Goal: Information Seeking & Learning: Check status

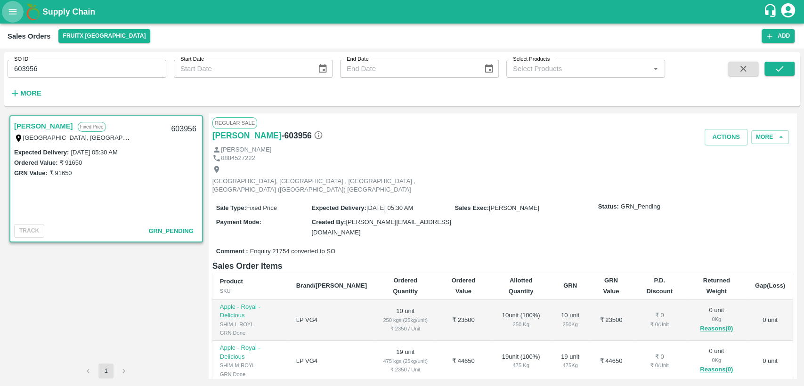
click at [12, 13] on icon "open drawer" at bounding box center [13, 12] width 10 height 10
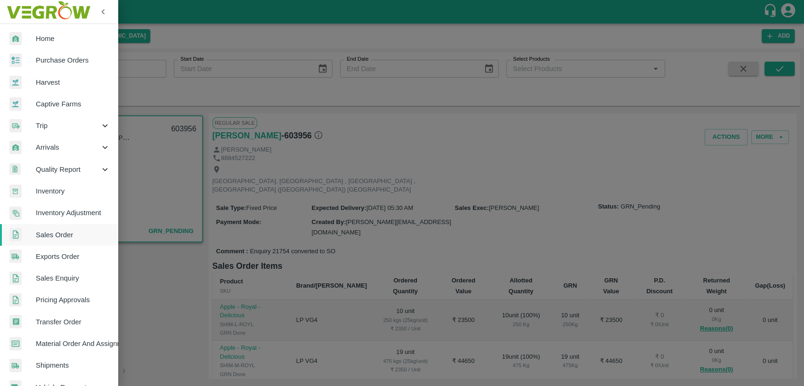
click at [38, 33] on link "Home" at bounding box center [59, 39] width 118 height 22
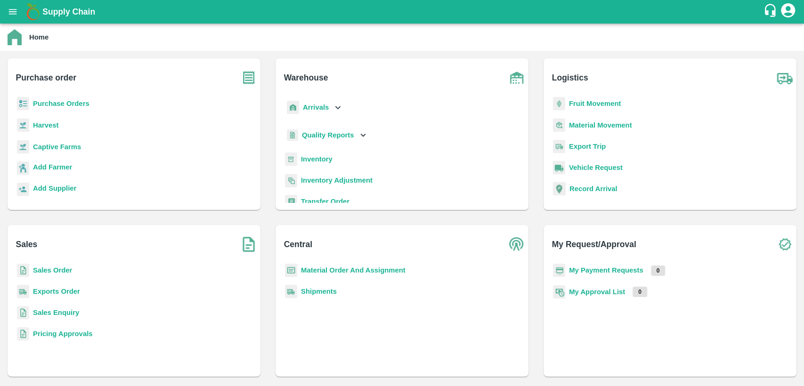
click at [320, 160] on b "Inventory" at bounding box center [317, 160] width 32 height 8
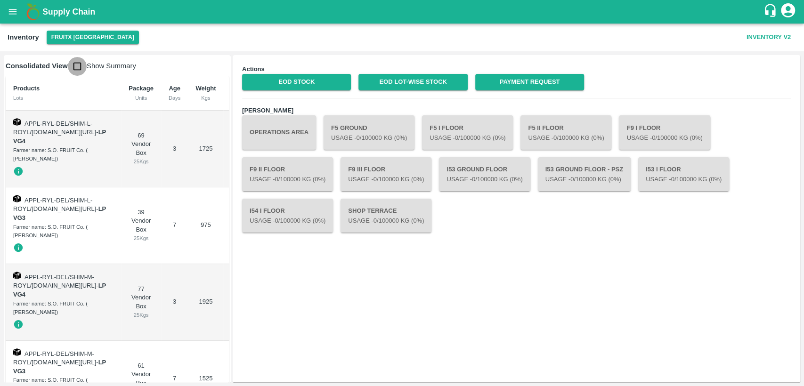
click at [75, 63] on input "checkbox" at bounding box center [77, 66] width 19 height 19
checkbox input "true"
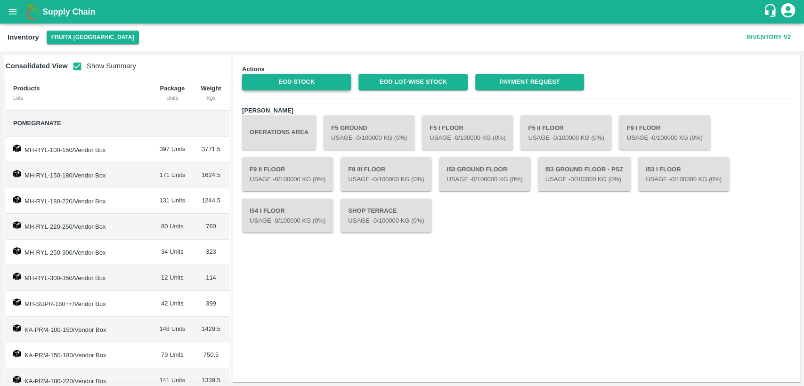
click at [264, 84] on link "EOD Stock" at bounding box center [296, 82] width 109 height 16
click at [392, 82] on link "EOD Lot-wise Stock" at bounding box center [413, 82] width 109 height 16
click at [19, 12] on button "open drawer" at bounding box center [13, 12] width 22 height 22
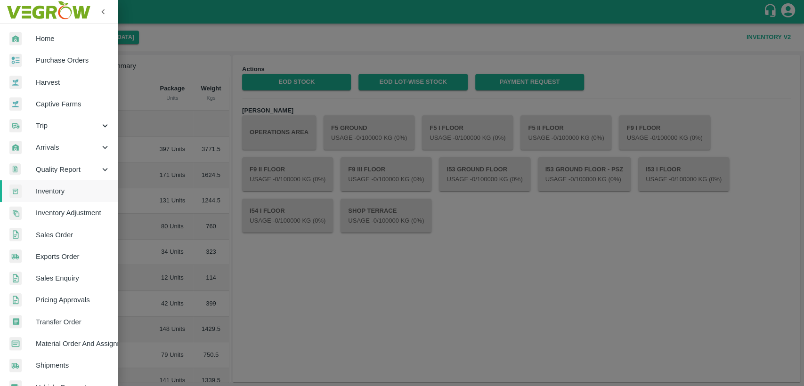
click at [42, 39] on span "Home" at bounding box center [73, 38] width 74 height 10
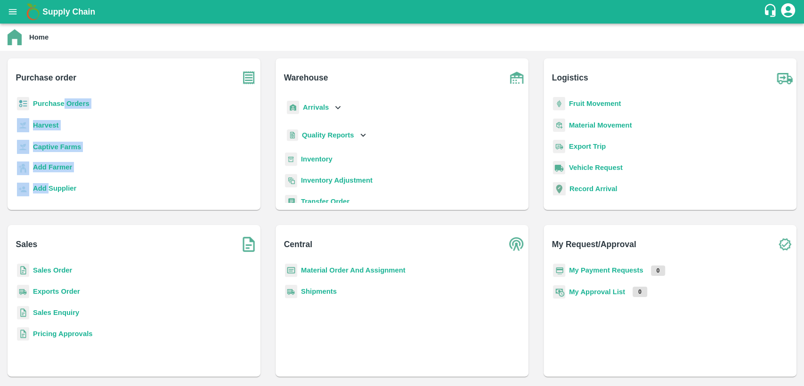
drag, startPoint x: 53, startPoint y: 175, endPoint x: 49, endPoint y: 222, distance: 46.8
click at [49, 220] on div "Purchase order Purchase Orders Harvest Captive Farms Add Farmer Add Supplier Wa…" at bounding box center [402, 218] width 804 height 334
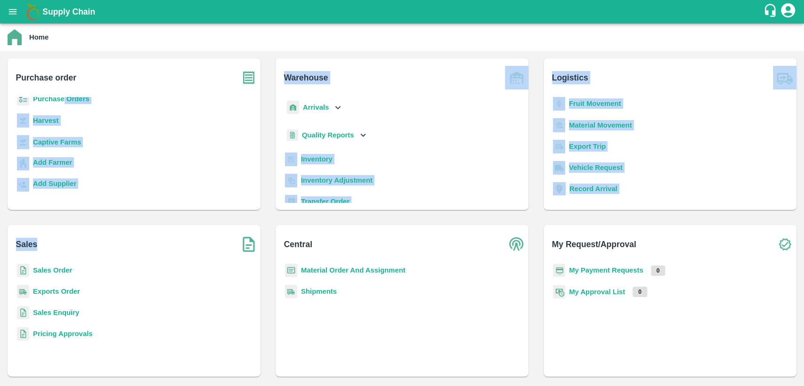
click at [60, 271] on b "Sales Order" at bounding box center [52, 271] width 39 height 8
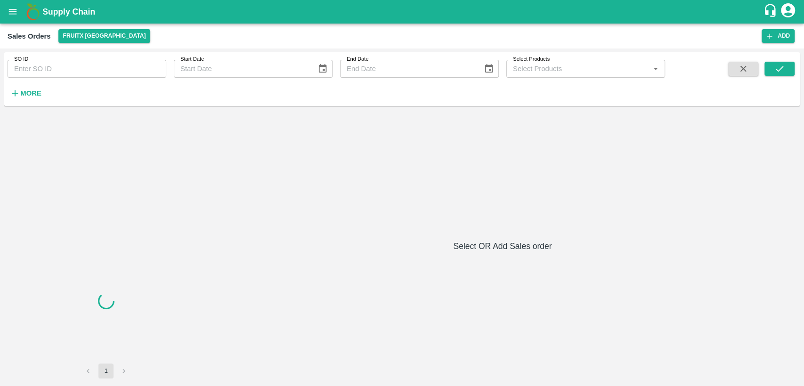
click at [49, 65] on input "SO ID" at bounding box center [87, 69] width 159 height 18
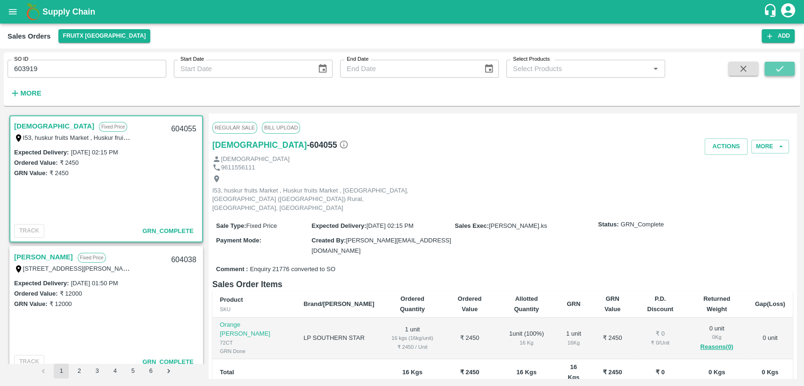
click at [775, 73] on icon "submit" at bounding box center [780, 69] width 10 height 10
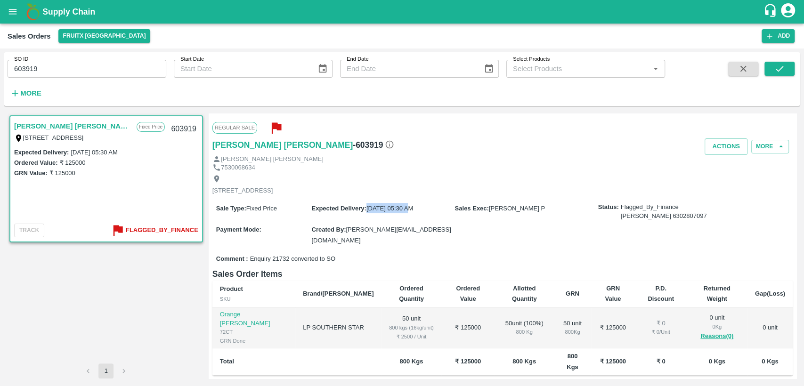
drag, startPoint x: 367, startPoint y: 216, endPoint x: 408, endPoint y: 220, distance: 41.6
click at [408, 213] on div "Expected Delivery : 31 Aug 2025, 05:30 AM" at bounding box center [383, 208] width 143 height 10
click at [436, 254] on div "Comment : Enquiry 21732 converted to SO" at bounding box center [503, 259] width 581 height 16
click at [394, 212] on div "Expected Delivery : 31 Aug 2025, 05:30 AM" at bounding box center [383, 208] width 143 height 10
click at [383, 212] on span "[DATE] 05:30 AM" at bounding box center [390, 208] width 47 height 7
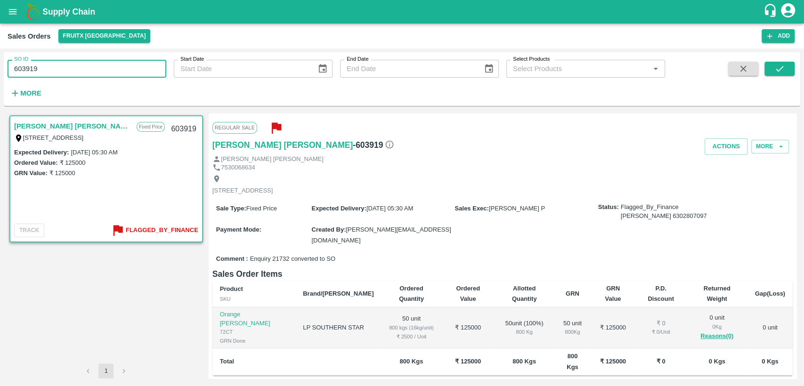
drag, startPoint x: 49, startPoint y: 71, endPoint x: 0, endPoint y: 75, distance: 49.6
click at [0, 75] on div "SO ID 603919 SO ID Start Date Start Date End Date End Date Select Products Sele…" at bounding box center [402, 218] width 804 height 338
click at [783, 67] on icon "submit" at bounding box center [780, 69] width 10 height 10
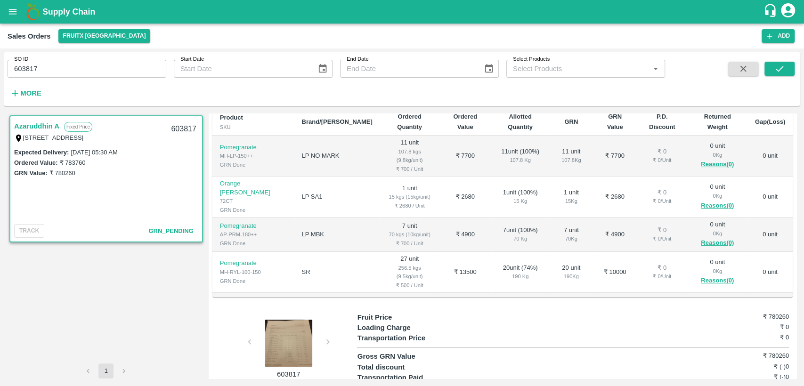
scroll to position [157, 0]
click at [292, 332] on div at bounding box center [289, 342] width 71 height 47
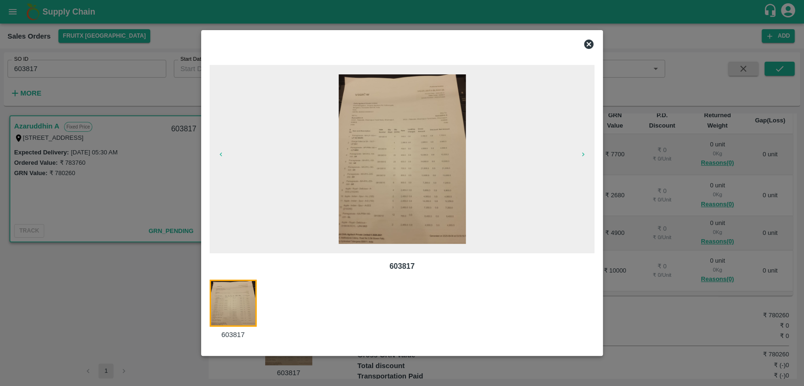
click at [588, 46] on icon at bounding box center [588, 44] width 11 height 11
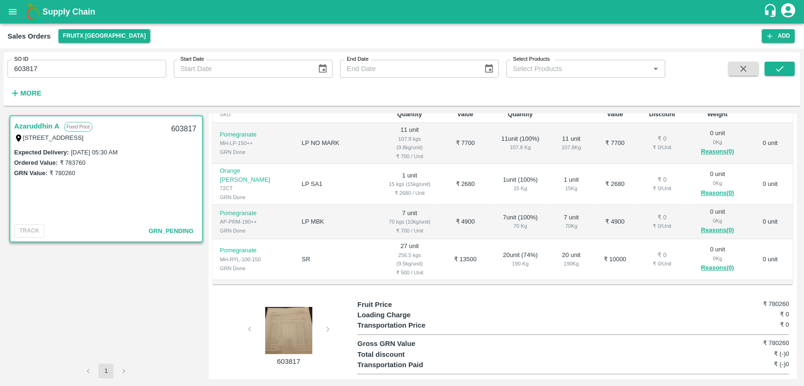
scroll to position [171, 0]
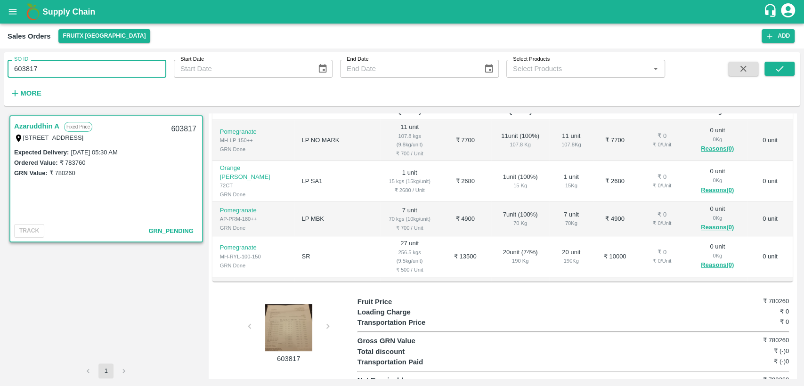
drag, startPoint x: 40, startPoint y: 67, endPoint x: 0, endPoint y: 66, distance: 39.6
click at [0, 66] on div "SO ID 603817 SO ID Start Date Start Date End Date End Date Select Products Sele…" at bounding box center [402, 218] width 804 height 338
paste input "text"
click at [784, 63] on button "submit" at bounding box center [780, 69] width 30 height 14
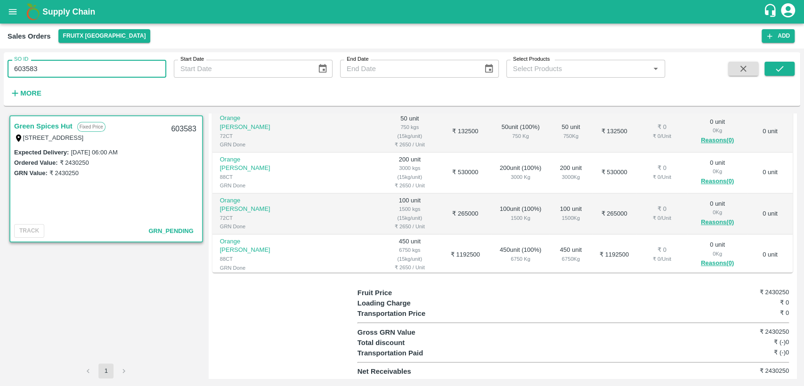
click at [0, 73] on div "SO ID 603583 SO ID Start Date Start Date End Date End Date Select Products Sele…" at bounding box center [402, 218] width 804 height 338
paste input "text"
type input "603817"
click at [775, 66] on icon "submit" at bounding box center [780, 69] width 10 height 10
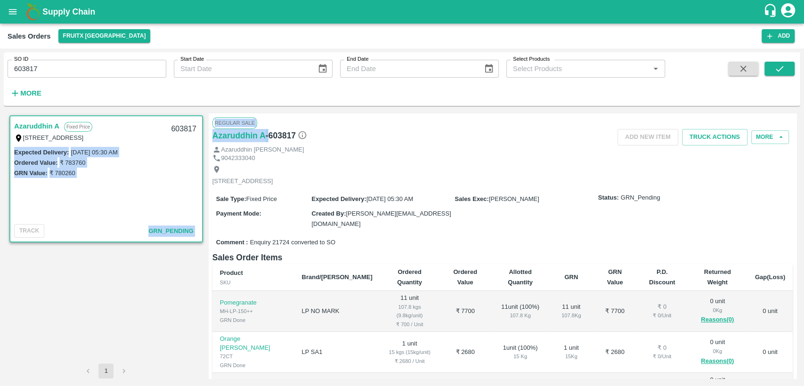
drag, startPoint x: 268, startPoint y: 135, endPoint x: 204, endPoint y: 136, distance: 63.6
click at [204, 136] on div "Azaruddhin A Fixed Price 2/222 , Palacode, Dharmapuri Tamil Nadu, Dharmapuri, 6…" at bounding box center [402, 246] width 789 height 265
copy div "Expected Delivery : 31 Aug 2025, 05:30 AM Ordered Value: ₹ 783760 GRN Value: ₹ …"
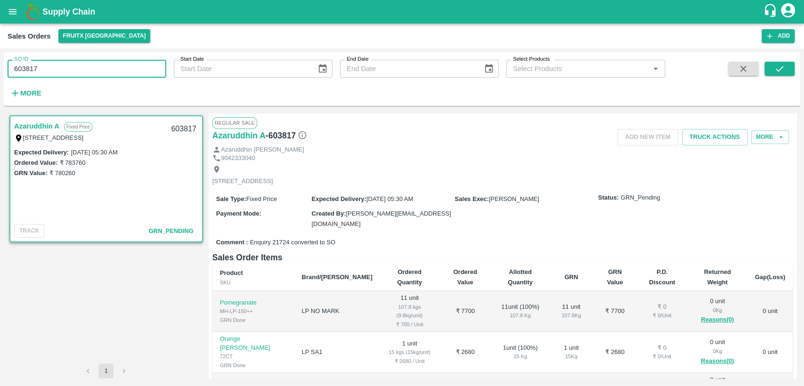
drag, startPoint x: 63, startPoint y: 67, endPoint x: 0, endPoint y: 69, distance: 63.2
click at [0, 69] on div "SO ID 603817 SO ID Start Date Start Date End Date End Date Select Products Sele…" at bounding box center [402, 218] width 804 height 338
paste input "text"
click at [781, 68] on icon "submit" at bounding box center [780, 69] width 8 height 6
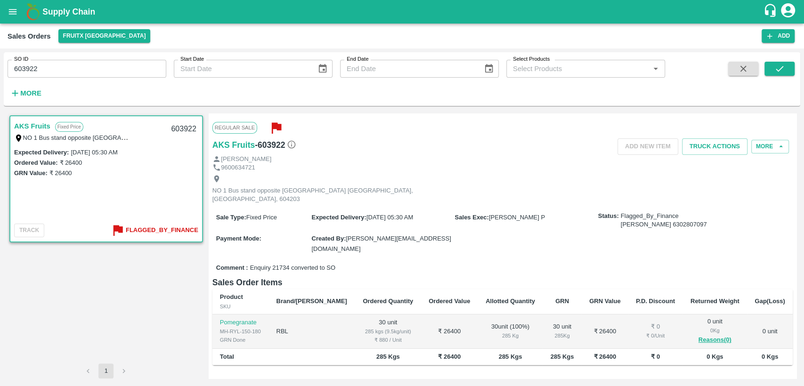
click at [181, 230] on b "Flagged_By_Finance" at bounding box center [162, 230] width 73 height 11
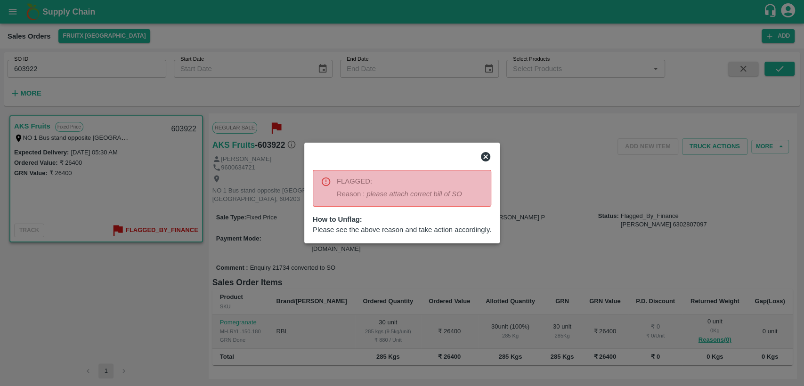
click at [484, 157] on icon at bounding box center [485, 156] width 9 height 9
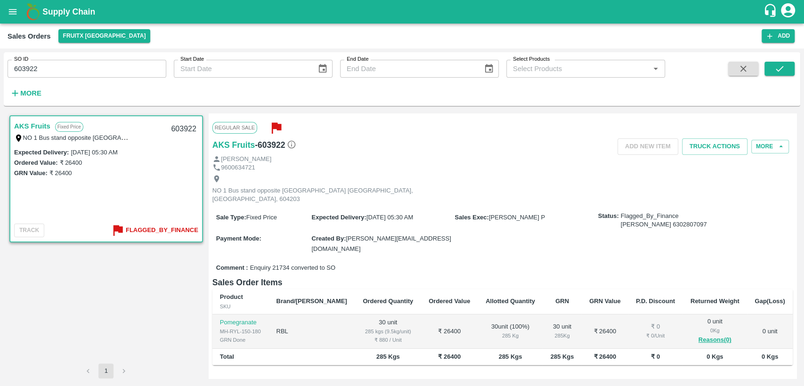
scroll to position [75, 0]
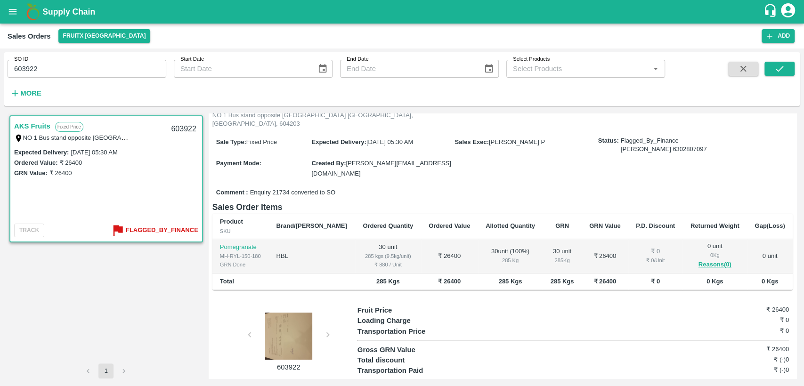
click at [297, 313] on div at bounding box center [289, 336] width 71 height 47
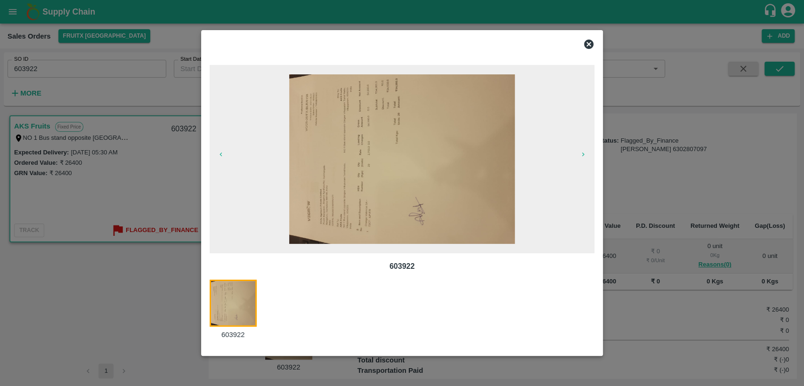
click at [591, 44] on icon at bounding box center [588, 44] width 9 height 9
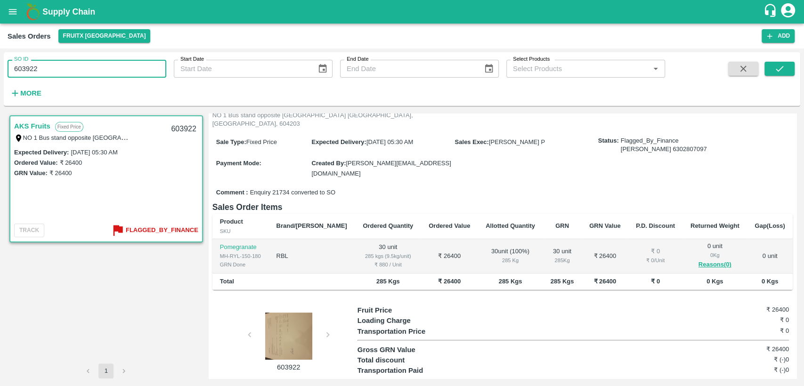
drag, startPoint x: 43, startPoint y: 68, endPoint x: 0, endPoint y: 66, distance: 43.0
click at [0, 66] on div "SO ID 603922 SO ID Start Date Start Date End Date End Date Select Products Sele…" at bounding box center [402, 218] width 804 height 338
paste input "text"
type input "603919"
click at [786, 68] on button "submit" at bounding box center [780, 69] width 30 height 14
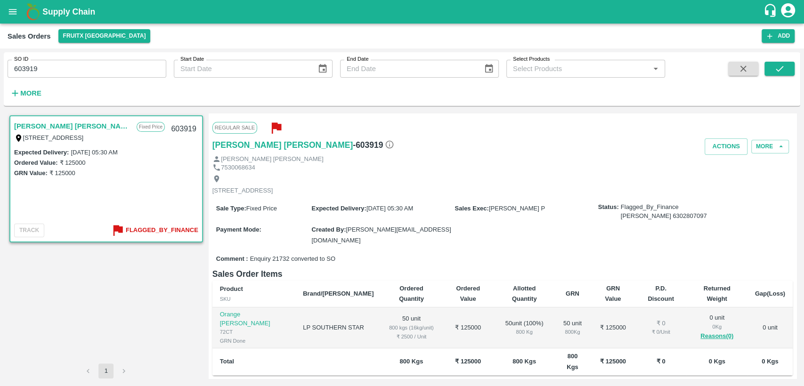
click at [173, 231] on b "Flagged_By_Finance" at bounding box center [162, 230] width 73 height 11
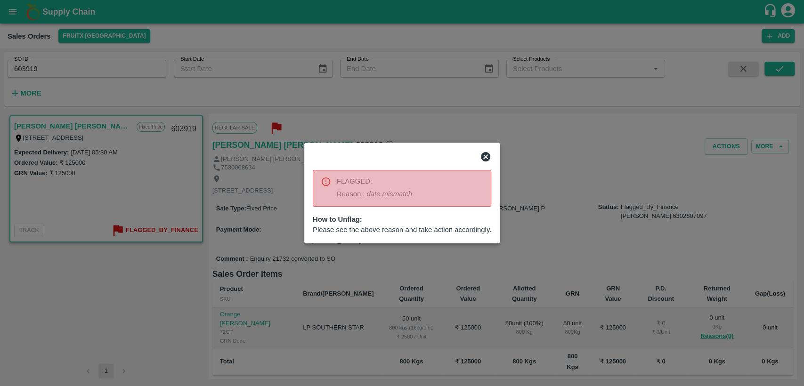
click at [573, 170] on div at bounding box center [402, 193] width 804 height 386
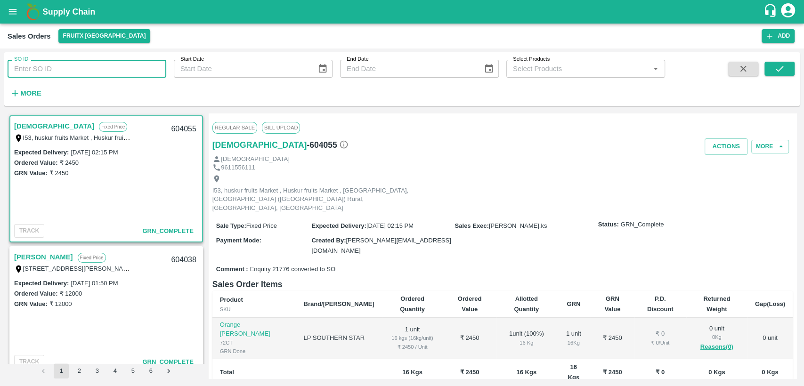
click at [79, 71] on input "SO ID" at bounding box center [87, 69] width 159 height 18
click at [57, 74] on input "SO ID" at bounding box center [87, 69] width 159 height 18
paste input "603919"
click at [784, 70] on icon "submit" at bounding box center [780, 69] width 10 height 10
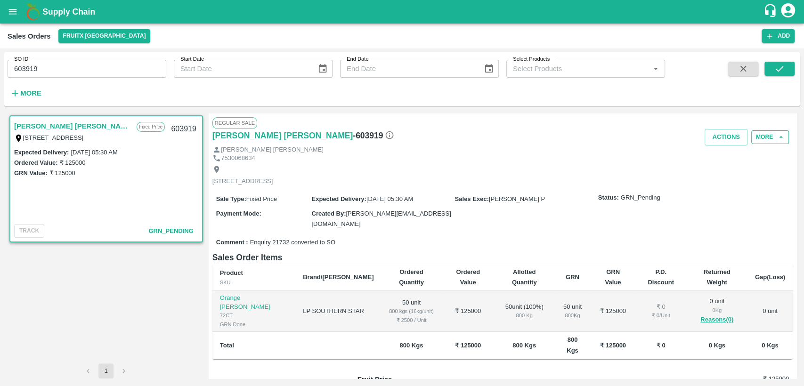
click at [773, 140] on button "More" at bounding box center [771, 138] width 38 height 14
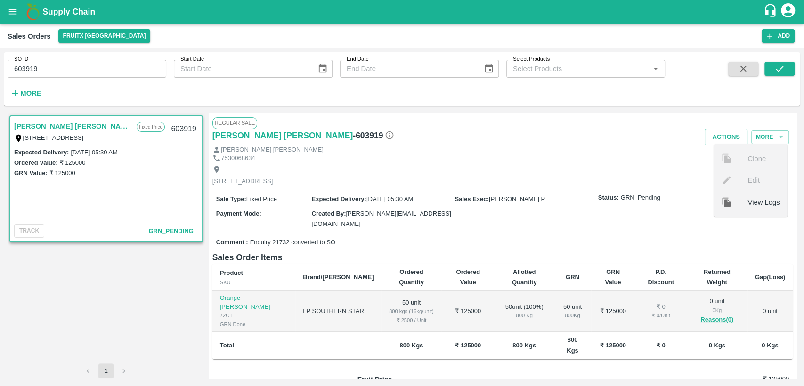
click at [618, 167] on div "[STREET_ADDRESS]" at bounding box center [503, 175] width 581 height 25
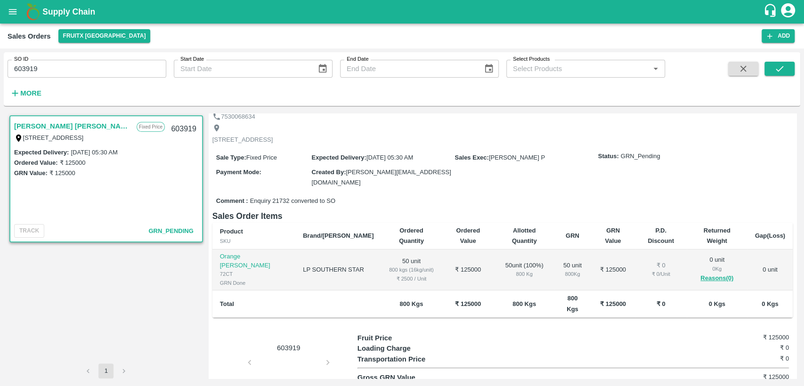
scroll to position [87, 0]
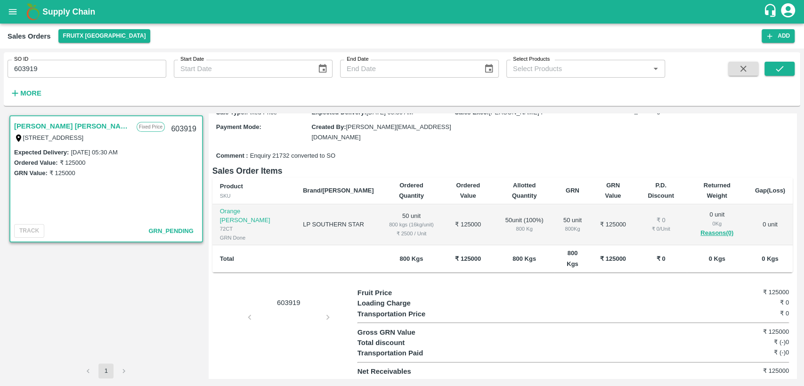
click at [327, 317] on div "603919" at bounding box center [285, 333] width 145 height 90
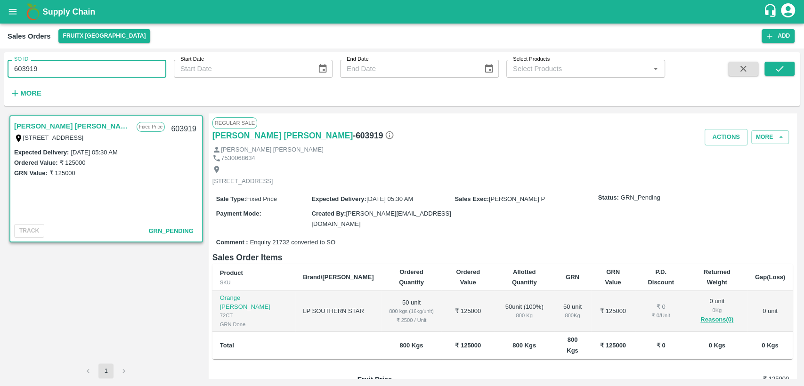
drag, startPoint x: 26, startPoint y: 68, endPoint x: 0, endPoint y: 67, distance: 26.4
click at [0, 67] on div "SO ID 603919 SO ID Start Date Start Date End Date End Date Select Products Sele…" at bounding box center [402, 218] width 804 height 338
paste input "text"
drag, startPoint x: 780, startPoint y: 65, endPoint x: 724, endPoint y: 104, distance: 68.6
click at [780, 65] on icon "submit" at bounding box center [780, 69] width 10 height 10
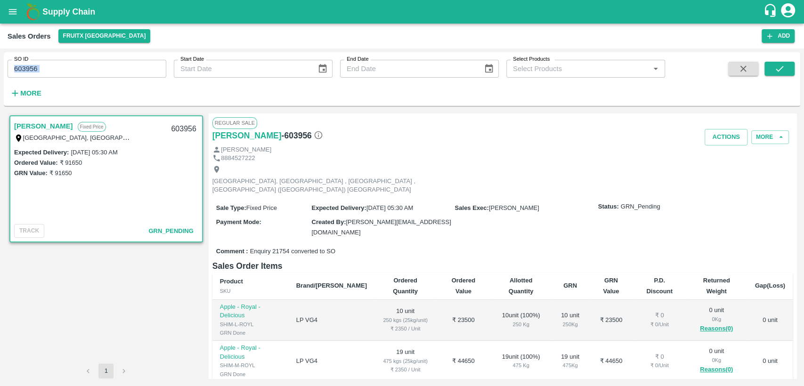
drag, startPoint x: 59, startPoint y: 76, endPoint x: 0, endPoint y: 61, distance: 61.3
click at [0, 61] on div "SO ID 603956 SO ID Start Date Start Date End Date End Date Select Products Sele…" at bounding box center [402, 218] width 804 height 338
click at [63, 74] on input "603956" at bounding box center [87, 69] width 159 height 18
type input "6"
type input "603676"
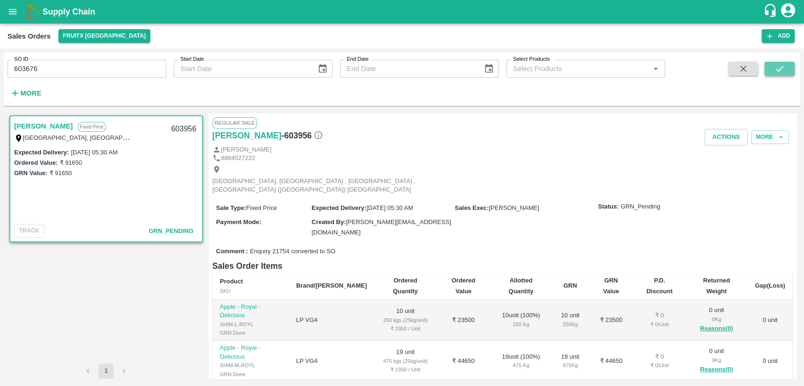
click at [780, 67] on icon "submit" at bounding box center [780, 69] width 10 height 10
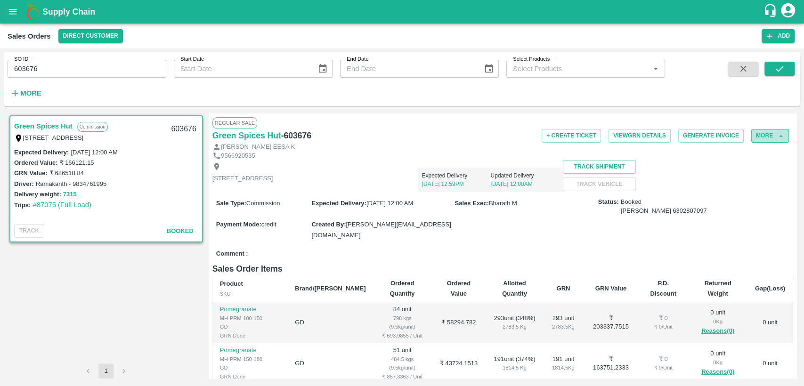
click at [759, 136] on button "More" at bounding box center [771, 136] width 38 height 14
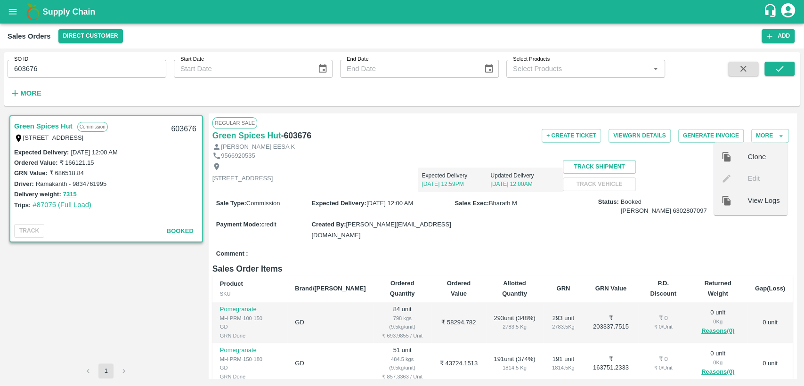
click at [759, 208] on div "View Logs" at bounding box center [751, 201] width 74 height 22
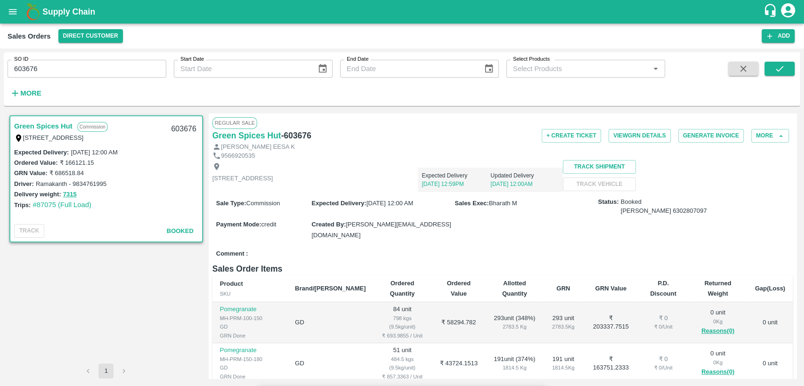
scroll to position [1507, 0]
click at [64, 192] on button "7315" at bounding box center [70, 194] width 14 height 11
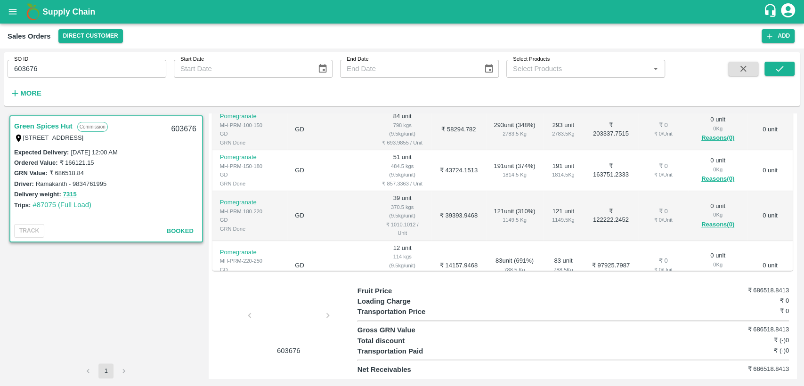
scroll to position [215, 0]
drag, startPoint x: 78, startPoint y: 71, endPoint x: 0, endPoint y: 71, distance: 77.8
click at [0, 71] on div "SO ID 603676 SO ID Start Date Start Date End Date End Date Select Products Sele…" at bounding box center [402, 218] width 804 height 338
paste input "text"
type input "603922"
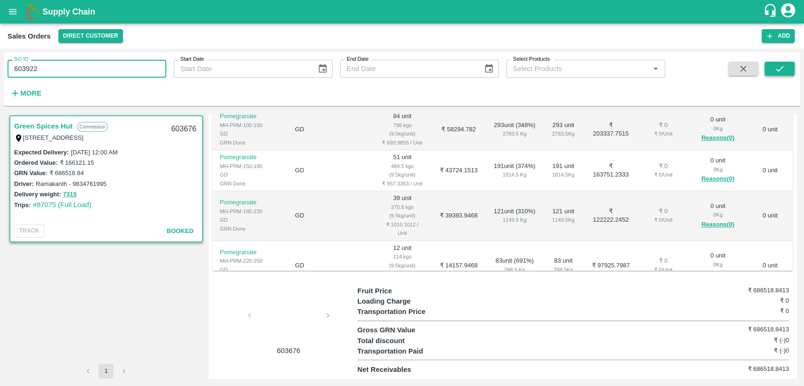
click at [782, 73] on icon "submit" at bounding box center [780, 69] width 10 height 10
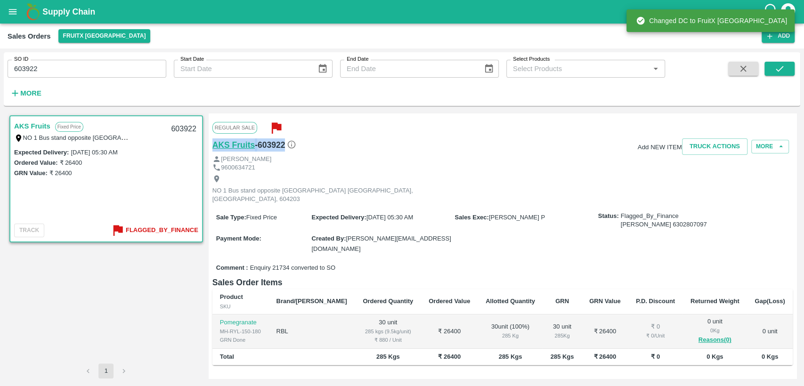
drag, startPoint x: 286, startPoint y: 145, endPoint x: 214, endPoint y: 148, distance: 71.7
click at [214, 148] on div "AKS Fruits - 603922" at bounding box center [310, 145] width 194 height 13
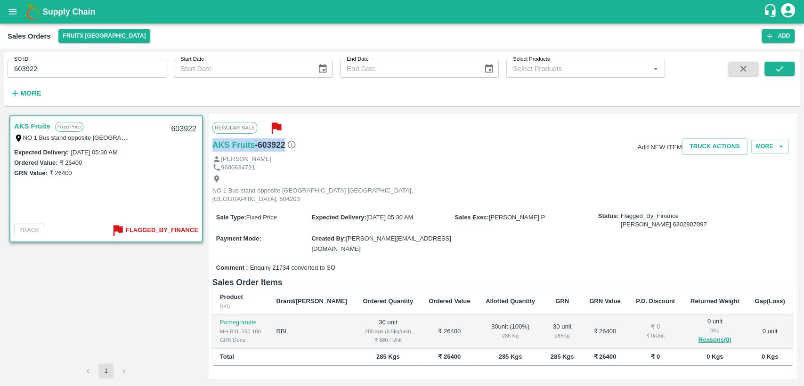
copy div "AKS Fruits - 603922"
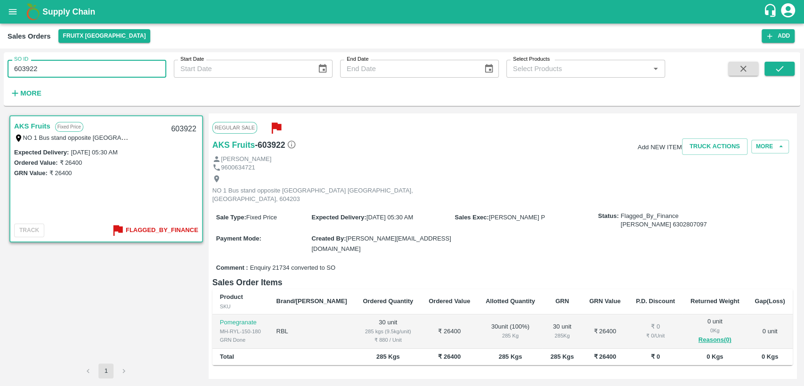
click at [0, 68] on div "SO ID 603922 SO ID Start Date Start Date End Date End Date Select Products Sele…" at bounding box center [402, 218] width 804 height 338
paste input "text"
click at [775, 66] on icon "submit" at bounding box center [780, 69] width 10 height 10
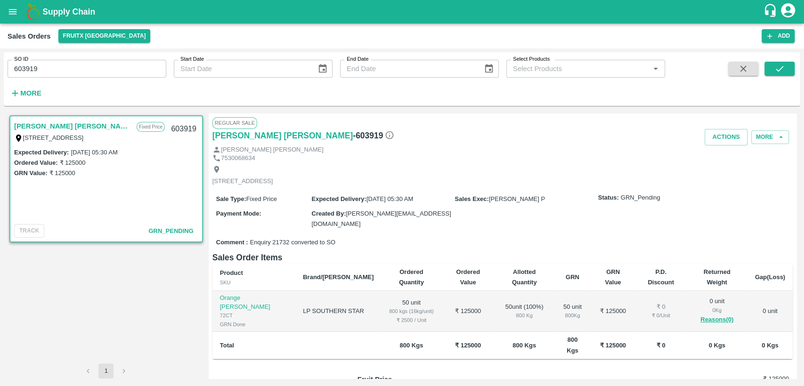
scroll to position [87, 0]
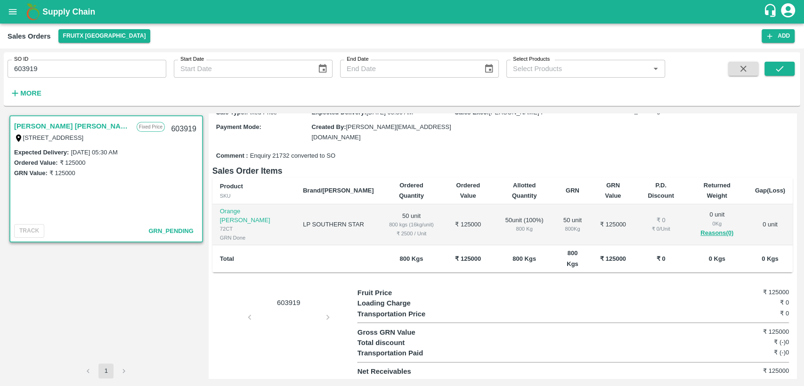
click at [305, 325] on div "603919" at bounding box center [285, 333] width 145 height 90
click at [328, 316] on div "603919" at bounding box center [285, 333] width 145 height 90
click at [250, 318] on div "603919" at bounding box center [285, 333] width 145 height 90
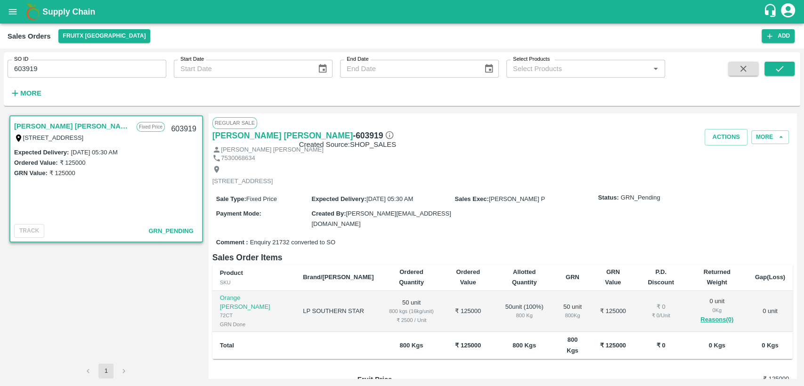
click at [385, 135] on icon at bounding box center [389, 135] width 9 height 9
click at [719, 136] on button "Actions" at bounding box center [726, 137] width 43 height 16
click at [718, 205] on div at bounding box center [402, 193] width 804 height 386
click at [762, 137] on button "More" at bounding box center [771, 138] width 38 height 14
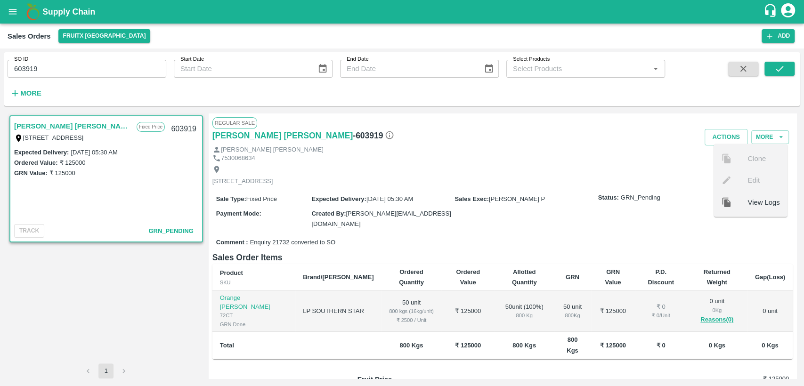
click at [624, 152] on div "[PERSON_NAME] [PERSON_NAME]" at bounding box center [503, 150] width 581 height 9
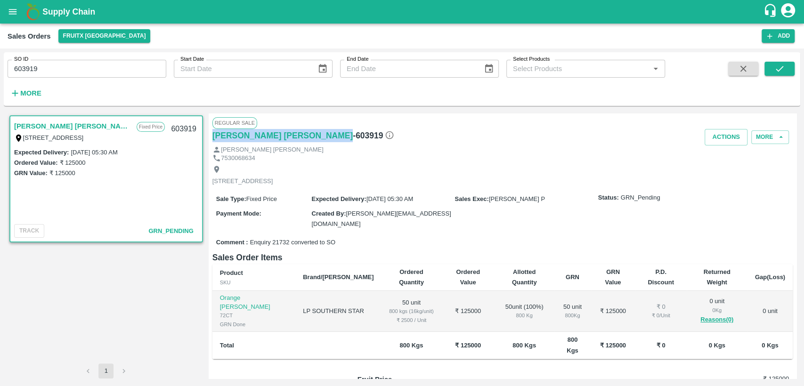
drag, startPoint x: 317, startPoint y: 133, endPoint x: 211, endPoint y: 134, distance: 106.0
click at [211, 134] on div "Regular Sale [PERSON_NAME] [PERSON_NAME] - 603919 Actions More [PERSON_NAME] [P…" at bounding box center [503, 246] width 588 height 265
copy h6 "[PERSON_NAME] [PERSON_NAME]"
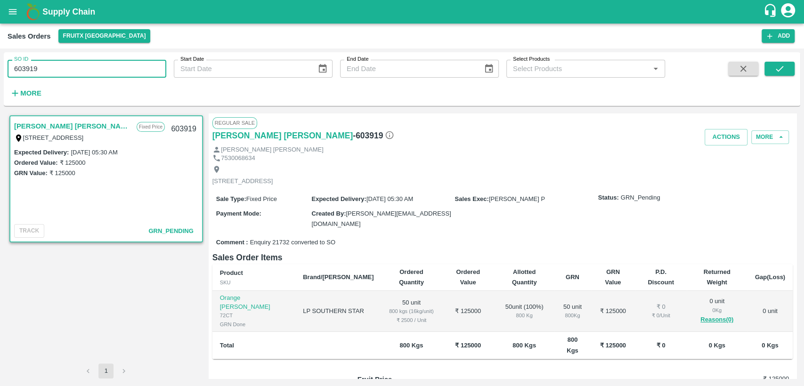
drag, startPoint x: 40, startPoint y: 68, endPoint x: 0, endPoint y: 50, distance: 43.5
click at [0, 50] on div "SO ID 603919 SO ID Start Date Start Date End Date End Date Select Products Sele…" at bounding box center [402, 218] width 804 height 338
paste input "text"
type input "603923"
click at [781, 70] on icon "submit" at bounding box center [780, 69] width 10 height 10
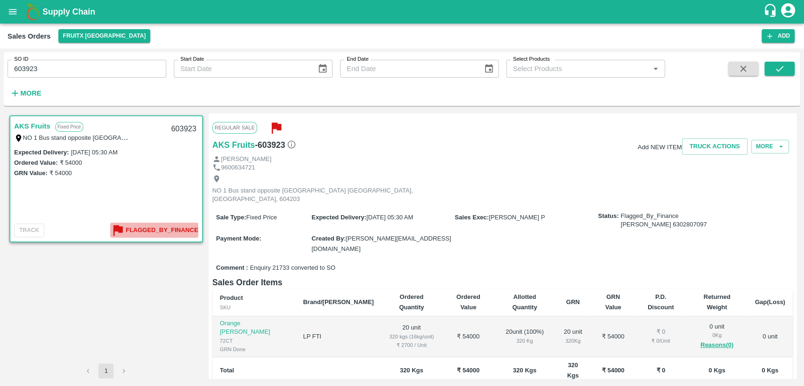
click at [148, 231] on b "Flagged_By_Finance" at bounding box center [162, 230] width 73 height 11
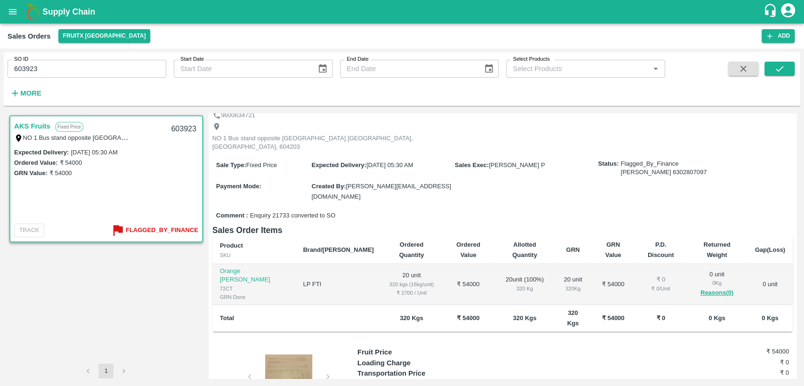
scroll to position [75, 0]
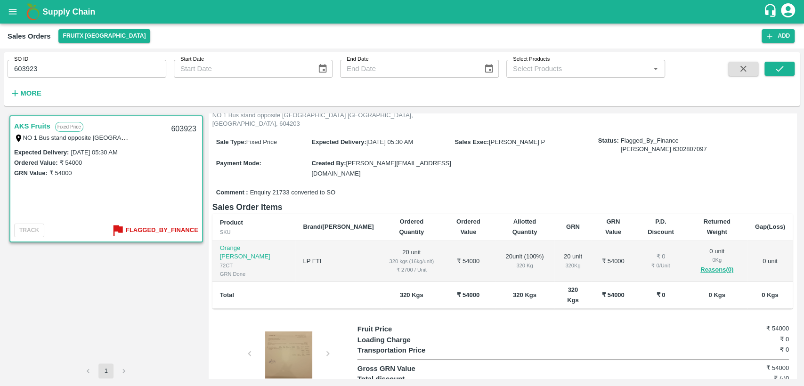
click at [303, 332] on div at bounding box center [289, 355] width 71 height 47
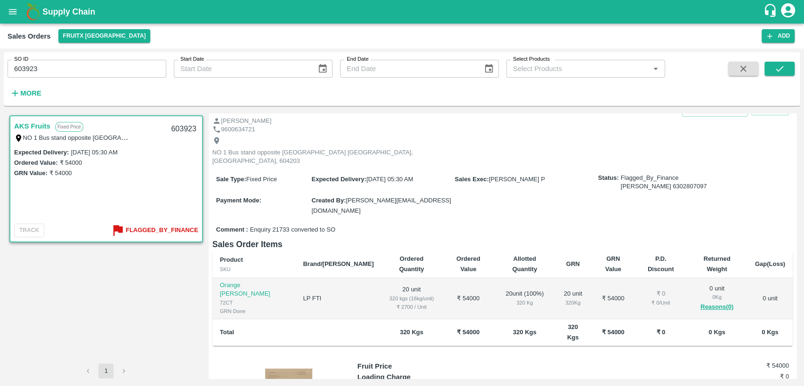
scroll to position [0, 0]
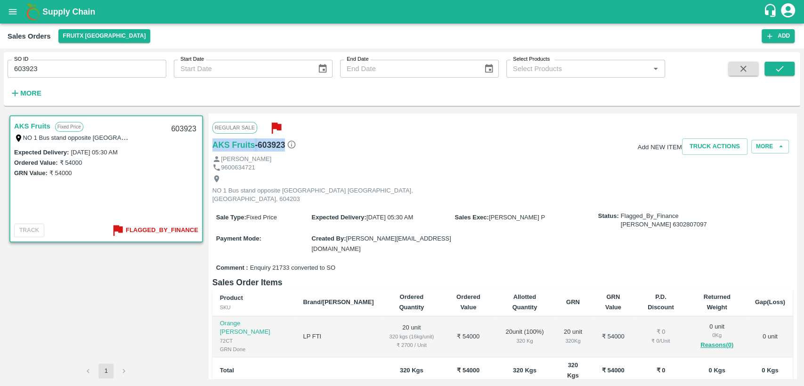
drag, startPoint x: 284, startPoint y: 145, endPoint x: 209, endPoint y: 148, distance: 75.0
click at [209, 148] on div "Regular Sale AKS Fruits - 603923 Add NEW ITEM Truck Actions More [PERSON_NAME] …" at bounding box center [503, 246] width 588 height 265
copy div "AKS Fruits - 603923"
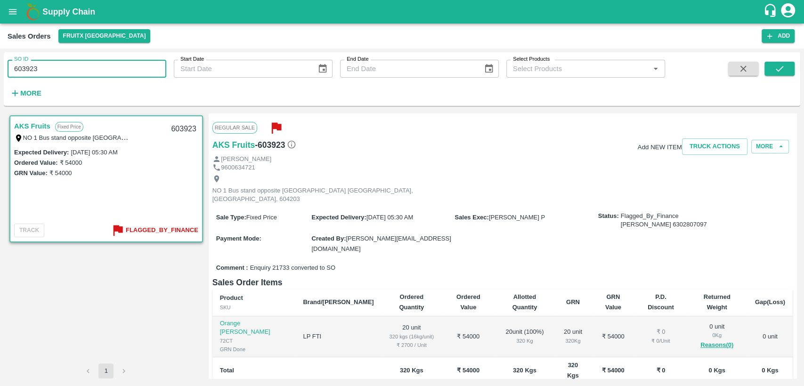
drag, startPoint x: 33, startPoint y: 69, endPoint x: 0, endPoint y: 69, distance: 32.5
click at [0, 69] on div "SO ID 603923 SO ID Start Date Start Date End Date End Date Select Products Sele…" at bounding box center [402, 218] width 804 height 338
paste input "text"
drag, startPoint x: 773, startPoint y: 68, endPoint x: 770, endPoint y: 78, distance: 10.0
click at [774, 68] on button "submit" at bounding box center [780, 69] width 30 height 14
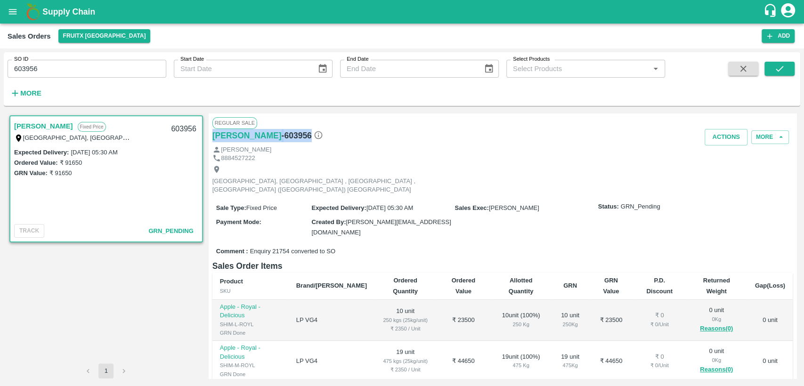
drag, startPoint x: 356, startPoint y: 135, endPoint x: 209, endPoint y: 138, distance: 146.6
click at [209, 138] on div "Regular Sale [PERSON_NAME] T - 603956 Actions More [PERSON_NAME] T 8884527222 […" at bounding box center [503, 246] width 588 height 265
copy div "[PERSON_NAME] T - 603956"
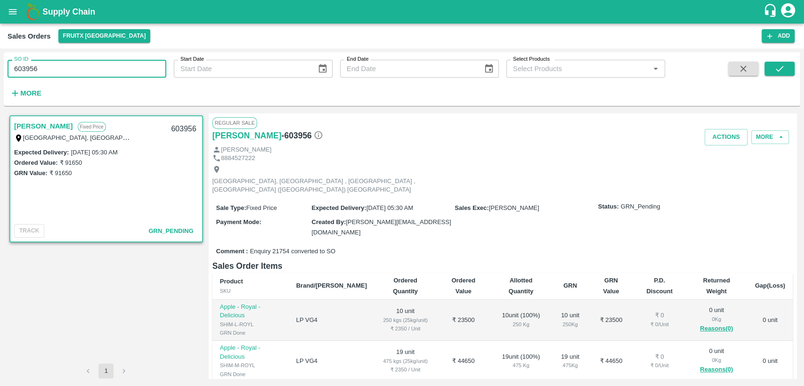
click at [0, 74] on div "SO ID 603956 SO ID Start Date Start Date End Date End Date Select Products Sele…" at bounding box center [402, 218] width 804 height 338
click at [772, 71] on button "submit" at bounding box center [780, 69] width 30 height 14
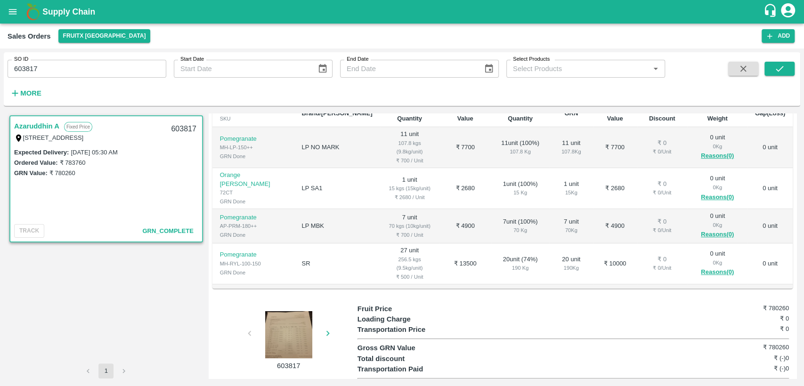
scroll to position [181, 0]
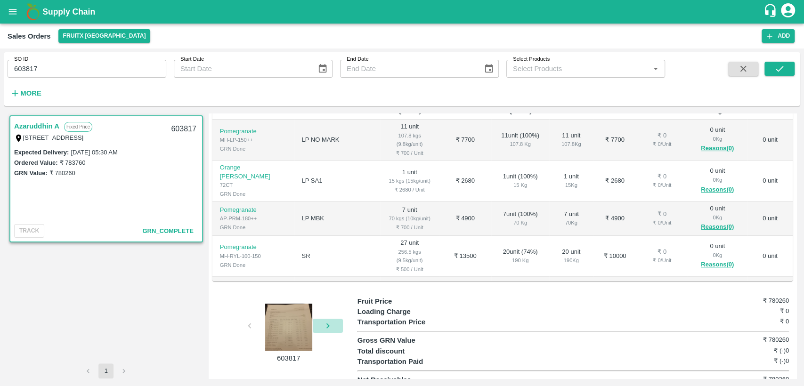
click at [328, 321] on icon "button" at bounding box center [328, 326] width 10 height 10
click at [329, 321] on icon "button" at bounding box center [328, 326] width 10 height 10
click at [252, 321] on icon "button" at bounding box center [250, 326] width 10 height 10
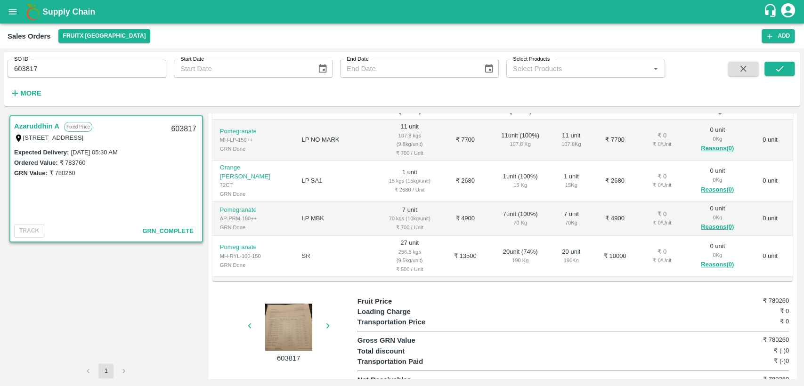
click at [252, 321] on icon "button" at bounding box center [250, 326] width 10 height 10
click at [328, 321] on icon "button" at bounding box center [328, 326] width 10 height 10
drag, startPoint x: 49, startPoint y: 74, endPoint x: 0, endPoint y: 61, distance: 51.2
click at [0, 61] on div "SO ID 603817 SO ID Start Date Start Date End Date End Date Select Products Sele…" at bounding box center [402, 218] width 804 height 338
paste input "text"
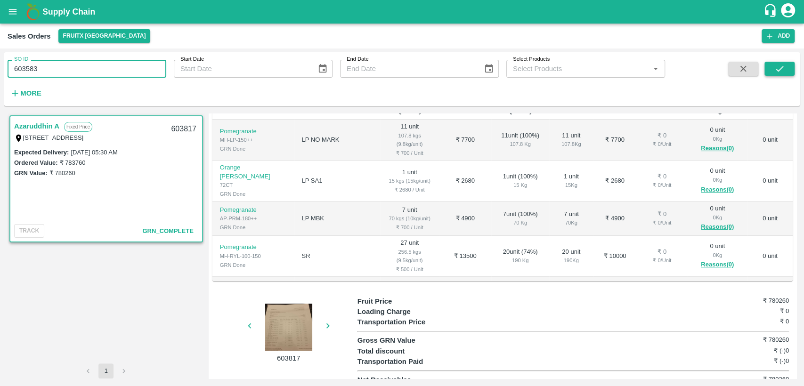
click at [771, 71] on button "submit" at bounding box center [780, 69] width 30 height 14
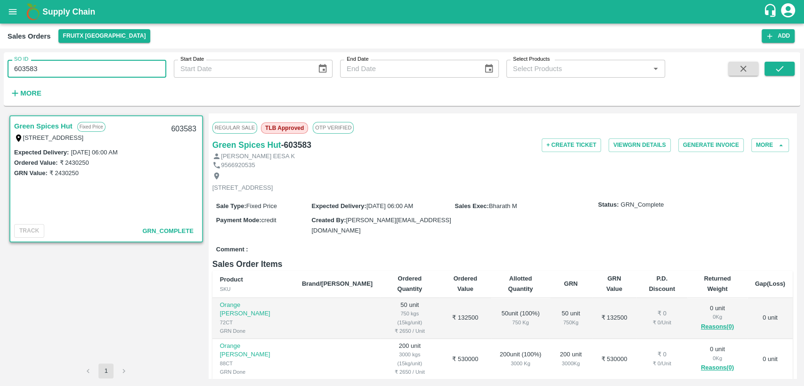
click at [7, 74] on div "SO ID 603583 SO ID" at bounding box center [83, 64] width 166 height 25
paste input "text"
click at [782, 67] on icon "submit" at bounding box center [780, 69] width 8 height 6
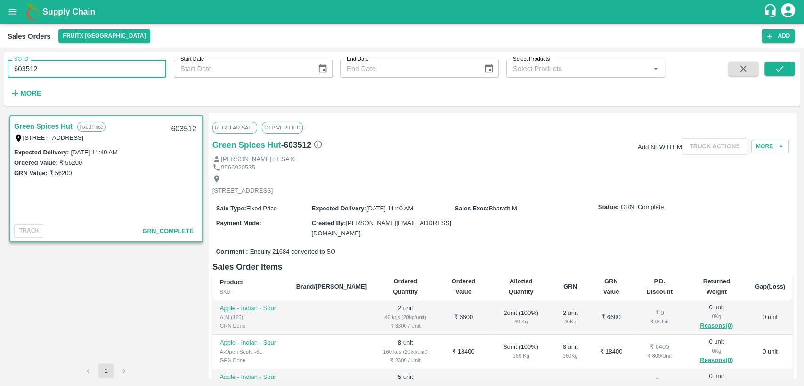
drag, startPoint x: 50, startPoint y: 68, endPoint x: 0, endPoint y: 77, distance: 50.8
click at [0, 77] on div "SO ID 603512 SO ID Start Date Start Date End Date End Date Select Products Sele…" at bounding box center [402, 218] width 804 height 338
click at [784, 72] on icon "submit" at bounding box center [780, 69] width 10 height 10
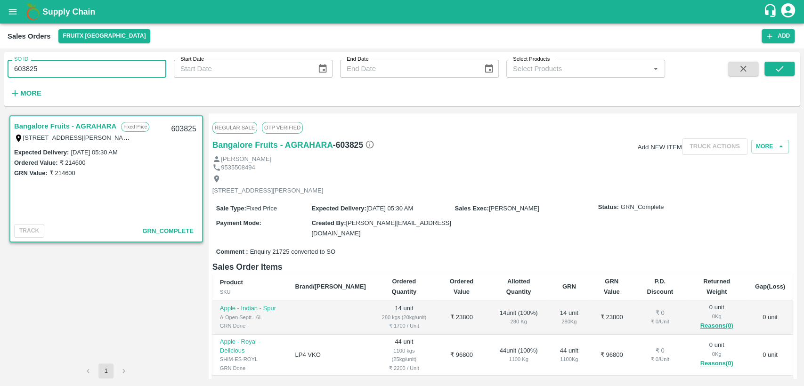
drag, startPoint x: 48, startPoint y: 71, endPoint x: 25, endPoint y: 72, distance: 22.2
click at [25, 72] on input "603825" at bounding box center [87, 69] width 159 height 18
click at [788, 65] on button "submit" at bounding box center [780, 69] width 30 height 14
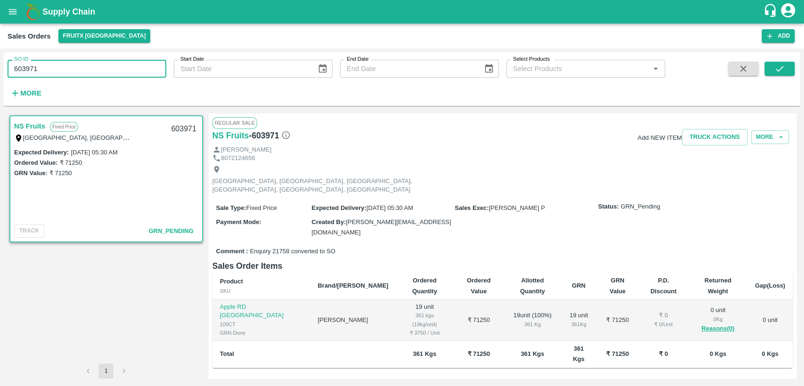
drag, startPoint x: 38, startPoint y: 72, endPoint x: 0, endPoint y: 67, distance: 38.4
click at [0, 67] on div "SO ID 603971 SO ID Start Date Start Date End Date End Date Select Products Sele…" at bounding box center [402, 218] width 804 height 338
paste input "text"
click at [785, 72] on button "submit" at bounding box center [780, 69] width 30 height 14
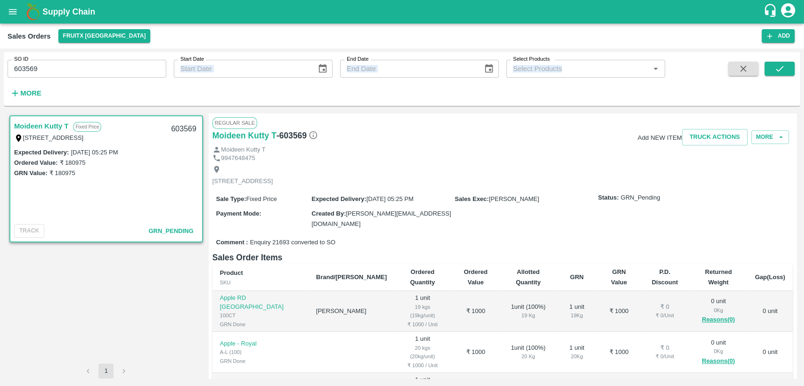
drag, startPoint x: 43, startPoint y: 82, endPoint x: 6, endPoint y: 84, distance: 36.9
click at [6, 84] on div "SO ID 603569 SO ID Start Date Start Date End Date End Date Select Products Sele…" at bounding box center [332, 76] width 665 height 49
drag, startPoint x: 46, startPoint y: 66, endPoint x: 0, endPoint y: 69, distance: 46.2
click at [0, 69] on div "SO ID 603569 SO ID Start Date Start Date End Date End Date Select Products Sele…" at bounding box center [402, 218] width 804 height 338
paste input "text"
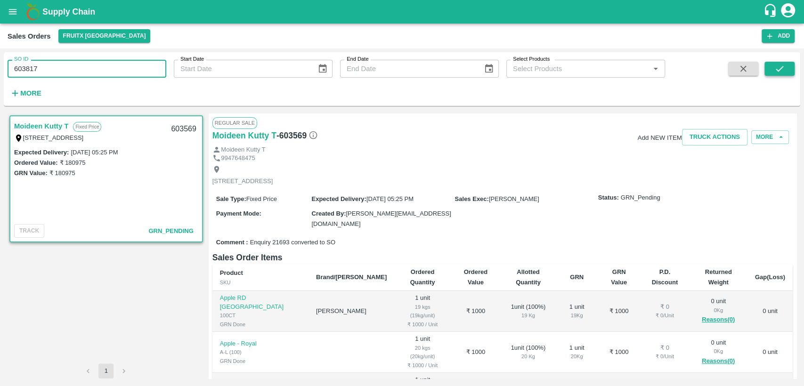
click at [775, 71] on icon "submit" at bounding box center [780, 69] width 10 height 10
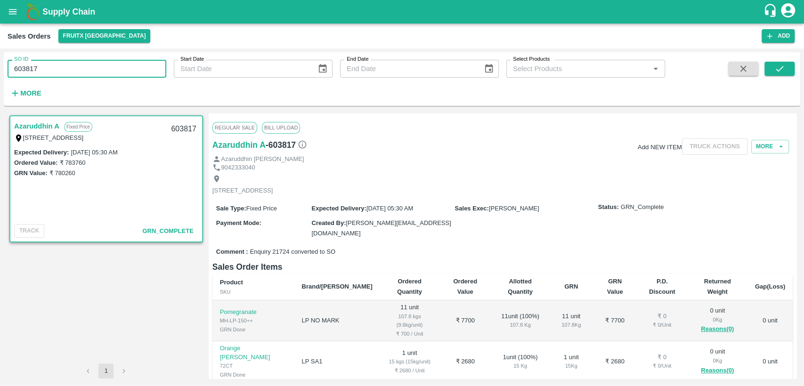
drag, startPoint x: 41, startPoint y: 73, endPoint x: 0, endPoint y: 76, distance: 41.1
click at [0, 76] on div "SO ID 603817 SO ID Start Date Start Date End Date End Date Select Products Sele…" at bounding box center [402, 218] width 804 height 338
paste input "text"
click at [775, 68] on icon "submit" at bounding box center [780, 69] width 10 height 10
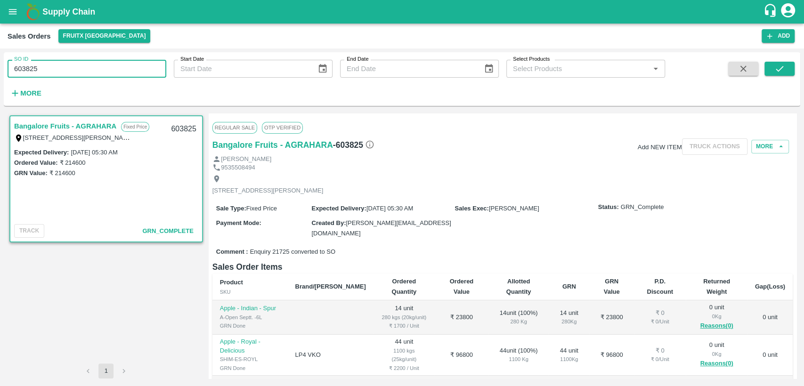
drag, startPoint x: 54, startPoint y: 70, endPoint x: 0, endPoint y: 80, distance: 54.5
click at [0, 80] on div "SO ID 603825 SO ID Start Date Start Date End Date End Date Select Products Sele…" at bounding box center [402, 218] width 804 height 338
paste input "text"
click at [784, 69] on icon "submit" at bounding box center [780, 69] width 10 height 10
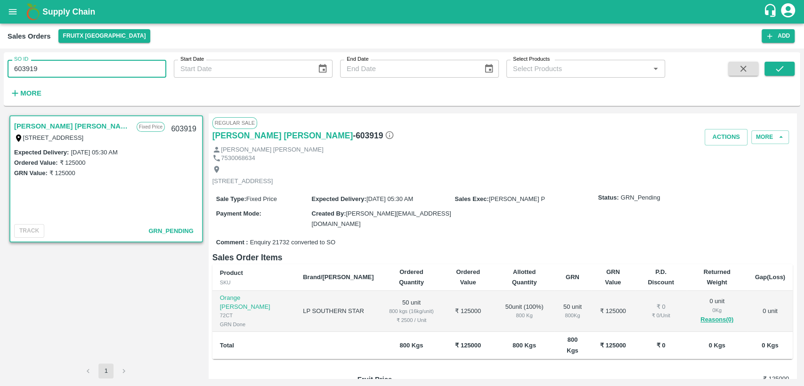
drag, startPoint x: 38, startPoint y: 70, endPoint x: 0, endPoint y: 79, distance: 38.9
click at [0, 79] on div "SO ID 603919 SO ID Start Date Start Date End Date End Date Select Products Sele…" at bounding box center [402, 218] width 804 height 338
paste input "text"
click at [769, 70] on button "submit" at bounding box center [780, 69] width 30 height 14
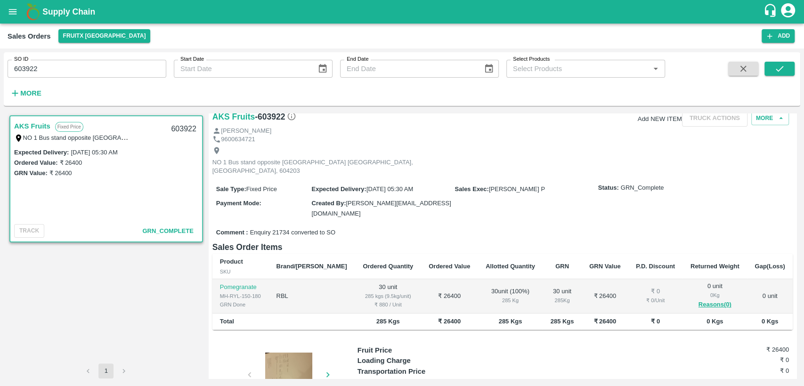
scroll to position [52, 0]
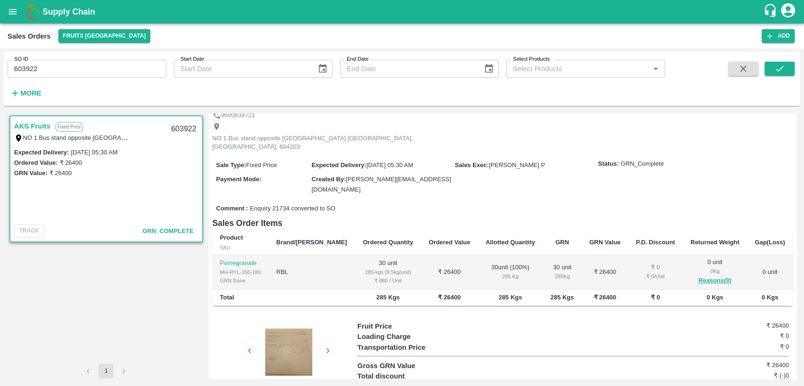
click at [294, 333] on div at bounding box center [289, 352] width 71 height 47
drag, startPoint x: 50, startPoint y: 75, endPoint x: 0, endPoint y: 76, distance: 50.4
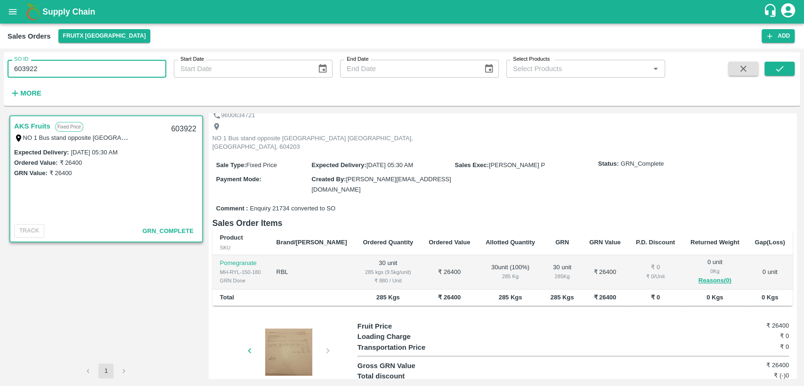
click at [0, 76] on div "SO ID 603922 SO ID Start Date Start Date End Date End Date Select Products Sele…" at bounding box center [402, 218] width 804 height 338
paste input "text"
click at [788, 66] on button "submit" at bounding box center [780, 69] width 30 height 14
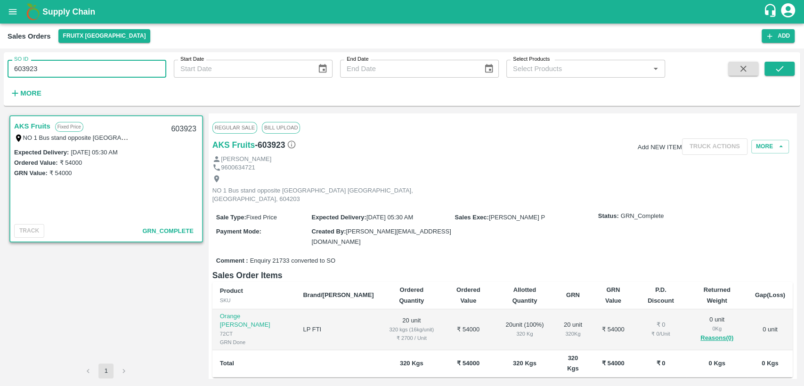
drag, startPoint x: 43, startPoint y: 70, endPoint x: 0, endPoint y: 76, distance: 43.9
click at [0, 76] on div "SO ID 603923 SO ID Start Date Start Date End Date End Date Select Products Sele…" at bounding box center [402, 218] width 804 height 338
paste input "text"
click at [777, 73] on icon "submit" at bounding box center [780, 69] width 10 height 10
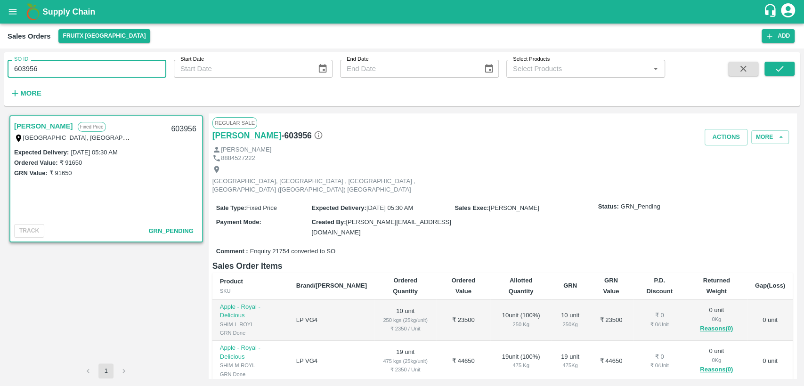
drag, startPoint x: 42, startPoint y: 66, endPoint x: 0, endPoint y: 66, distance: 42.4
click at [0, 66] on div "SO ID 603956 SO ID Start Date Start Date End Date End Date Select Products Sele…" at bounding box center [402, 218] width 804 height 338
paste input "text"
click at [786, 71] on button "submit" at bounding box center [780, 69] width 30 height 14
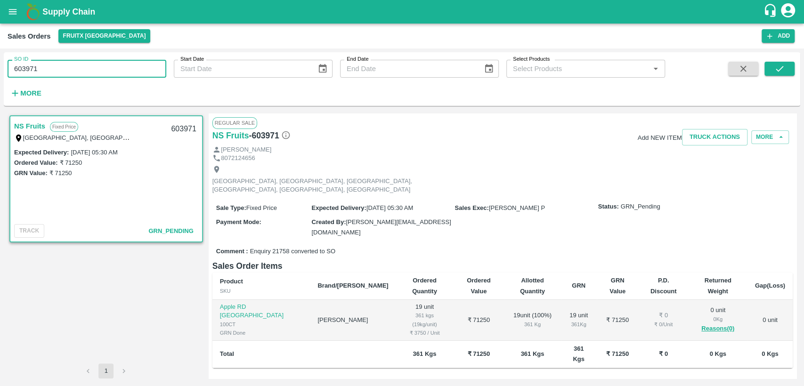
drag, startPoint x: 16, startPoint y: 74, endPoint x: 0, endPoint y: 80, distance: 17.2
click at [0, 80] on div "SO ID 603971 SO ID Start Date Start Date End Date End Date Select Products Sele…" at bounding box center [402, 218] width 804 height 338
click at [770, 74] on button "submit" at bounding box center [780, 69] width 30 height 14
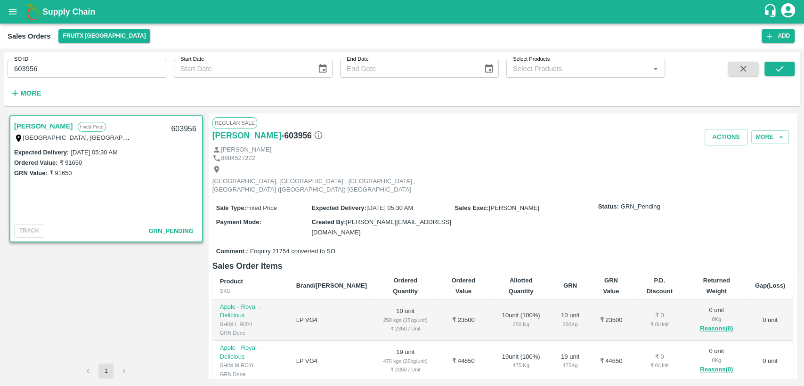
click at [24, 71] on input "603956" at bounding box center [87, 69] width 159 height 18
click at [783, 73] on icon "submit" at bounding box center [780, 69] width 10 height 10
drag, startPoint x: 40, startPoint y: 70, endPoint x: 0, endPoint y: 69, distance: 40.1
click at [0, 69] on div "SO ID 603956 SO ID Start Date Start Date End Date End Date Select Products Sele…" at bounding box center [402, 218] width 804 height 338
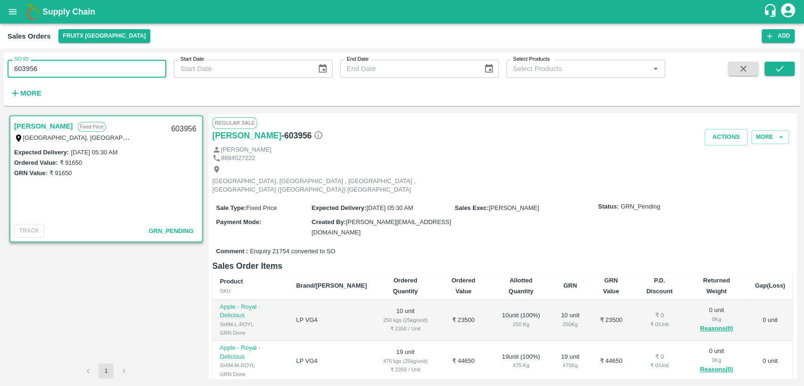
paste input "text"
click at [784, 66] on icon "submit" at bounding box center [780, 69] width 10 height 10
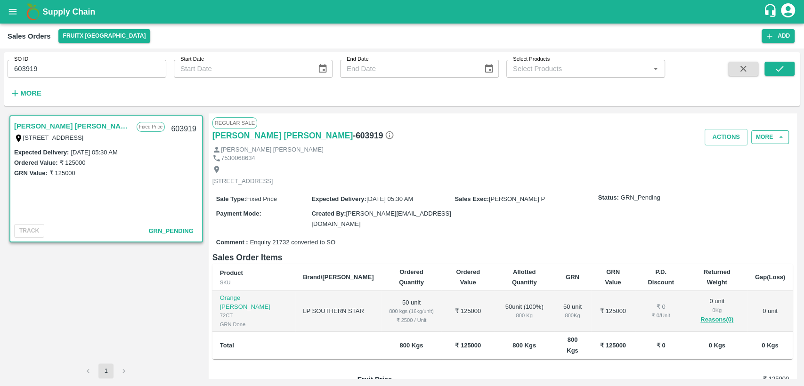
click at [769, 134] on button "More" at bounding box center [771, 138] width 38 height 14
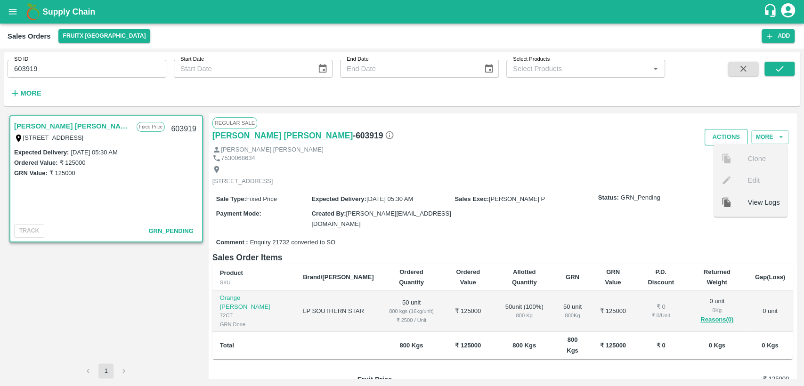
click at [710, 140] on button "Actions" at bounding box center [726, 137] width 43 height 16
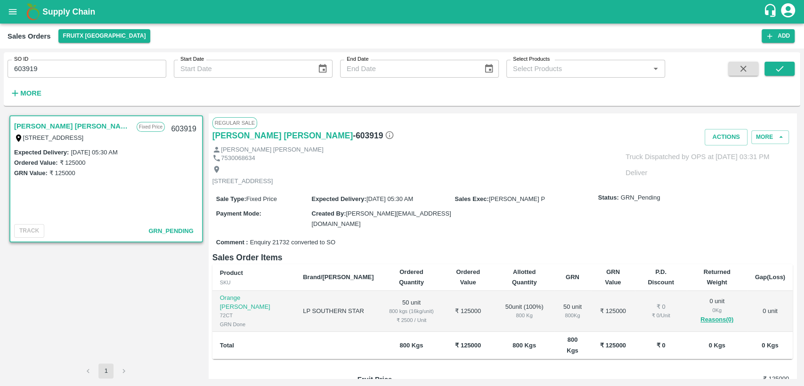
click at [530, 140] on div at bounding box center [402, 193] width 804 height 386
drag, startPoint x: 39, startPoint y: 68, endPoint x: 0, endPoint y: 67, distance: 38.7
click at [0, 67] on div "SO ID 603919 SO ID Start Date Start Date End Date End Date Select Products Sele…" at bounding box center [402, 218] width 804 height 338
click at [788, 68] on button "submit" at bounding box center [780, 69] width 30 height 14
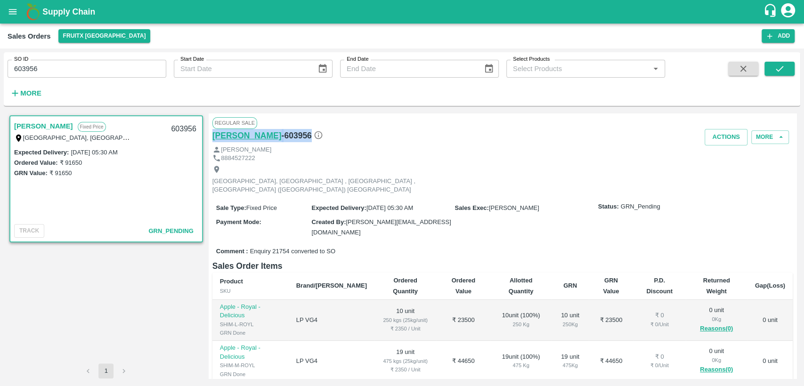
drag, startPoint x: 355, startPoint y: 135, endPoint x: 213, endPoint y: 137, distance: 142.8
click at [213, 137] on div "[PERSON_NAME] T - 603956" at bounding box center [310, 135] width 194 height 13
copy div "[PERSON_NAME] T - 603956"
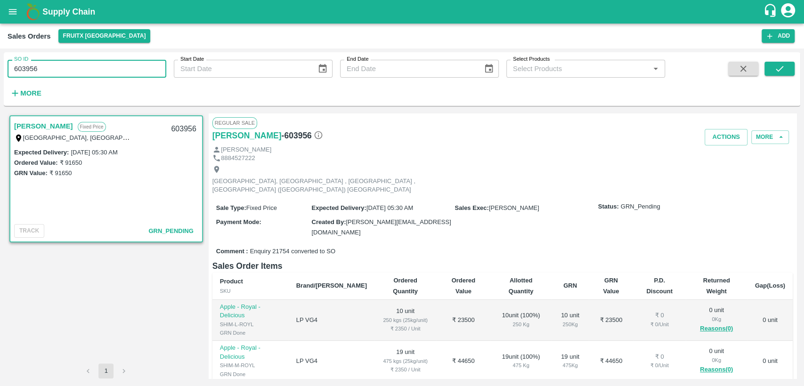
click at [0, 76] on div "SO ID 603956 SO ID Start Date Start Date End Date End Date Select Products Sele…" at bounding box center [402, 218] width 804 height 338
click at [796, 65] on div "SO ID 603956 SO ID Start Date Start Date End Date End Date Select Products Sele…" at bounding box center [402, 79] width 797 height 46
click at [773, 71] on button "submit" at bounding box center [780, 69] width 30 height 14
drag, startPoint x: 15, startPoint y: 65, endPoint x: 0, endPoint y: 66, distance: 15.1
click at [0, 66] on div "SO ID 603956 SO ID Start Date Start Date End Date End Date Select Products Sele…" at bounding box center [402, 218] width 804 height 338
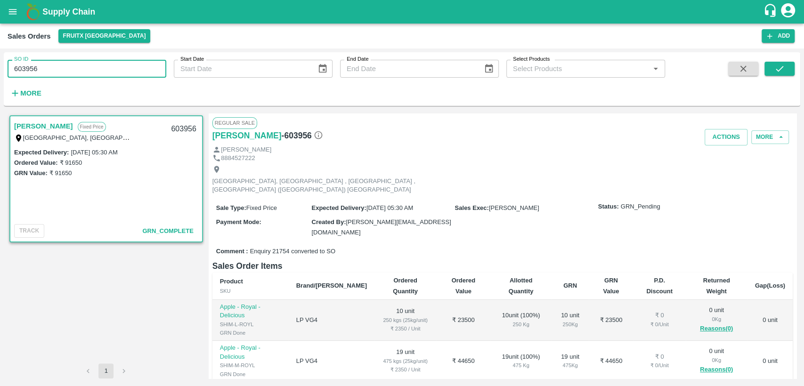
paste input "text"
click at [786, 61] on div "SO ID 603919 SO ID Start Date Start Date End Date End Date Select Products Sele…" at bounding box center [402, 79] width 797 height 46
click at [782, 70] on icon "submit" at bounding box center [780, 69] width 10 height 10
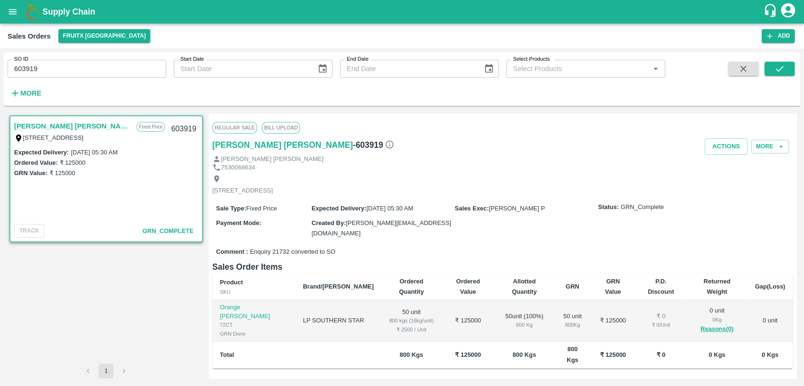
click at [150, 272] on div "[PERSON_NAME] [PERSON_NAME] Fixed Price I-[STREET_ADDRESS] Urban, [GEOGRAPHIC_D…" at bounding box center [106, 239] width 197 height 250
click at [0, 72] on div "SO ID 603919 SO ID Start Date Start Date End Date End Date Select Products Sele…" at bounding box center [402, 218] width 804 height 338
click at [786, 69] on button "submit" at bounding box center [780, 69] width 30 height 14
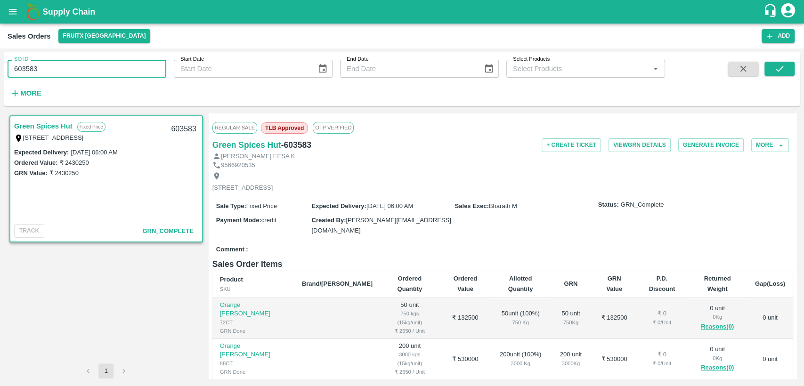
drag, startPoint x: 38, startPoint y: 69, endPoint x: 0, endPoint y: 76, distance: 38.7
click at [0, 76] on div "SO ID 603583 SO ID Start Date Start Date End Date End Date Select Products Sele…" at bounding box center [402, 218] width 804 height 338
drag, startPoint x: 788, startPoint y: 66, endPoint x: 783, endPoint y: 71, distance: 6.3
click at [788, 66] on button "submit" at bounding box center [780, 69] width 30 height 14
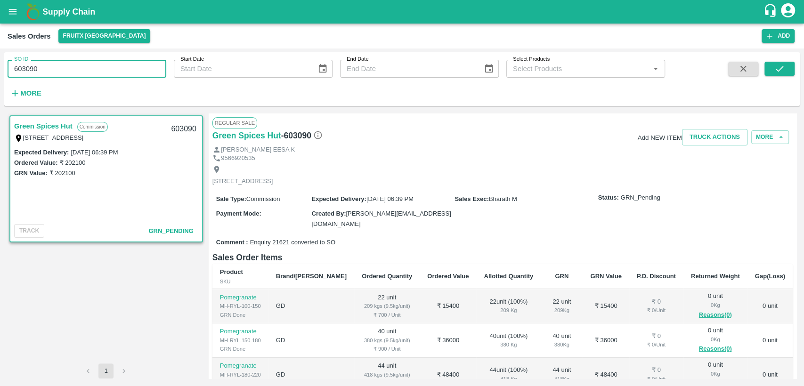
click at [63, 70] on input "603090" at bounding box center [87, 69] width 159 height 18
click at [783, 78] on span at bounding box center [780, 81] width 30 height 39
click at [781, 70] on icon "submit" at bounding box center [780, 69] width 10 height 10
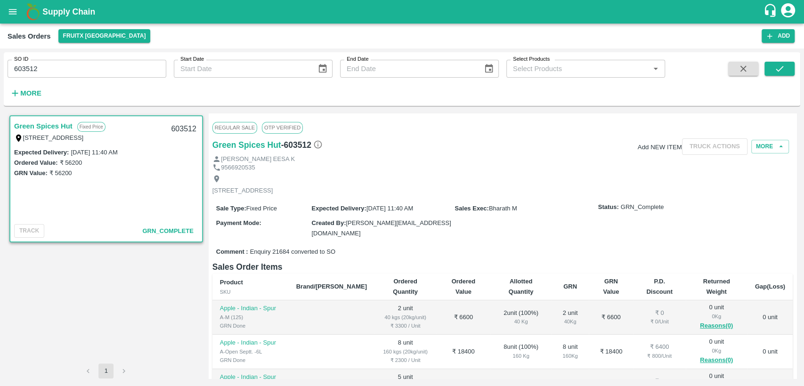
click at [68, 69] on input "603512" at bounding box center [87, 69] width 159 height 18
click at [772, 74] on button "submit" at bounding box center [780, 69] width 30 height 14
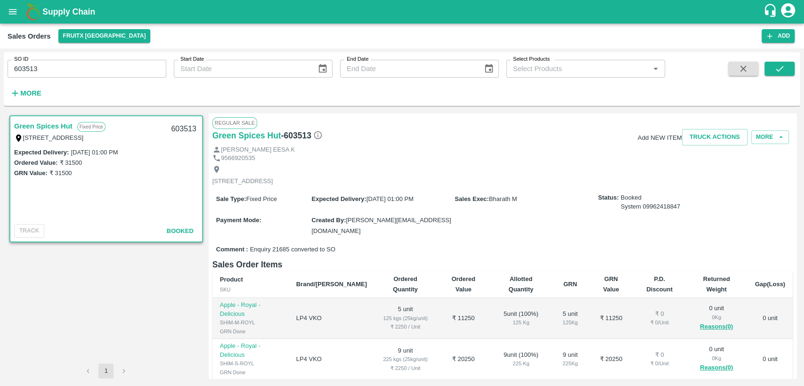
click at [61, 70] on input "603513" at bounding box center [87, 69] width 159 height 18
click at [789, 61] on div "SO ID 603510 SO ID Start Date Start Date End Date End Date Select Products Sele…" at bounding box center [402, 79] width 797 height 46
click at [784, 71] on icon "submit" at bounding box center [780, 69] width 10 height 10
click at [62, 63] on input "603510" at bounding box center [87, 69] width 159 height 18
type input "603518"
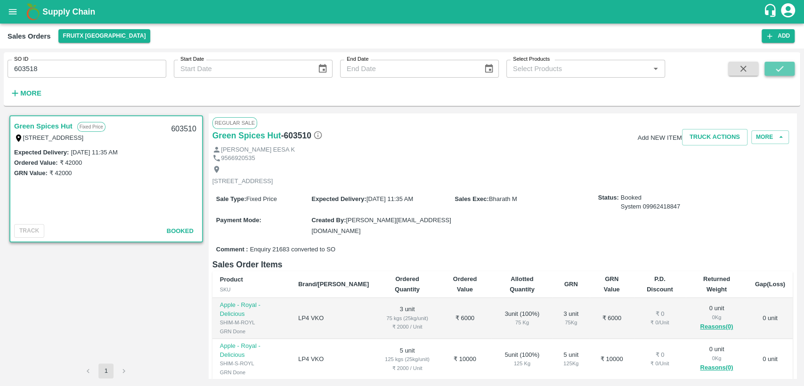
click at [777, 73] on icon "submit" at bounding box center [780, 69] width 10 height 10
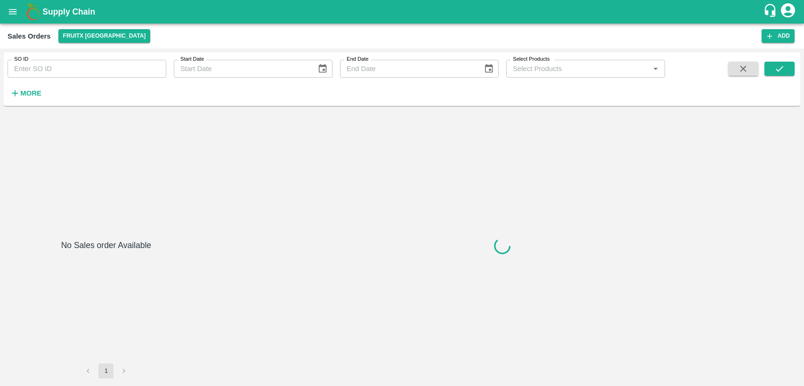
type input "556172"
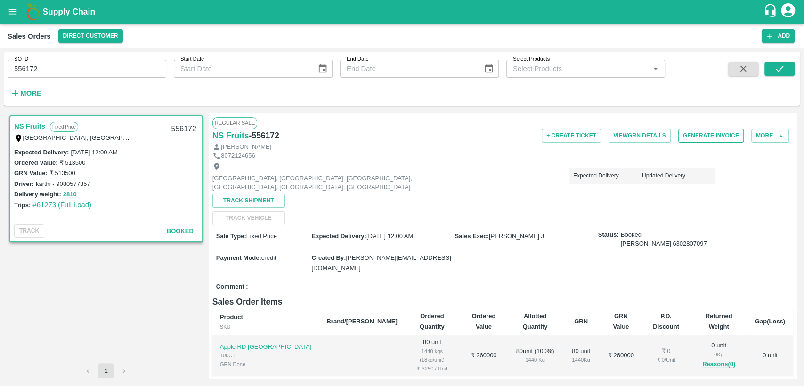
click at [700, 133] on button "Generate Invoice" at bounding box center [712, 136] width 66 height 14
click at [700, 138] on button "Generate Invoice" at bounding box center [712, 136] width 66 height 14
